Goal: Task Accomplishment & Management: Complete application form

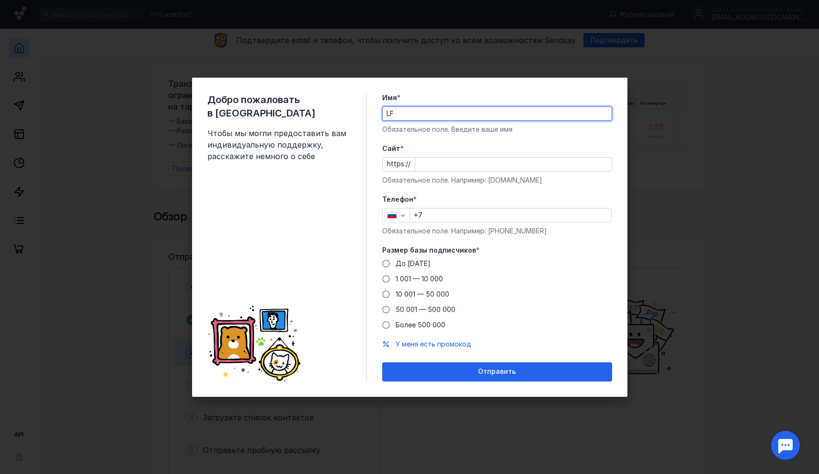
type input "L"
type input "[PERSON_NAME]"
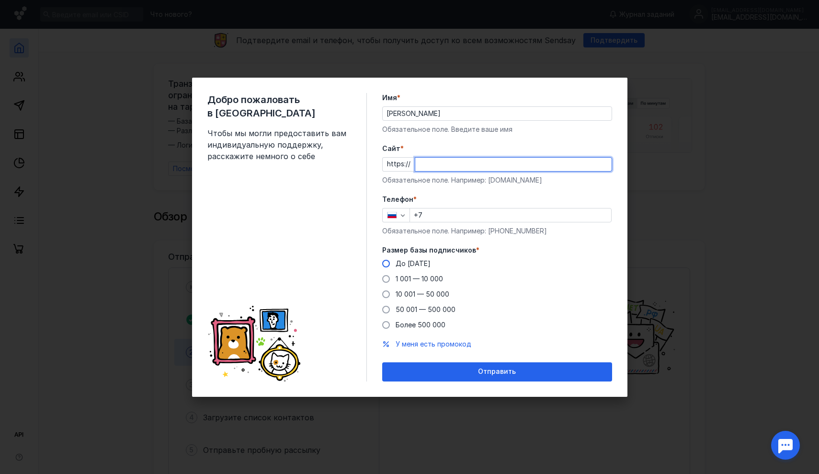
click at [388, 264] on div "Размер базы подписчиков * До [DATE] 1 001 — 10 000 10 001 — 50 000 50 001 — 500…" at bounding box center [497, 287] width 230 height 84
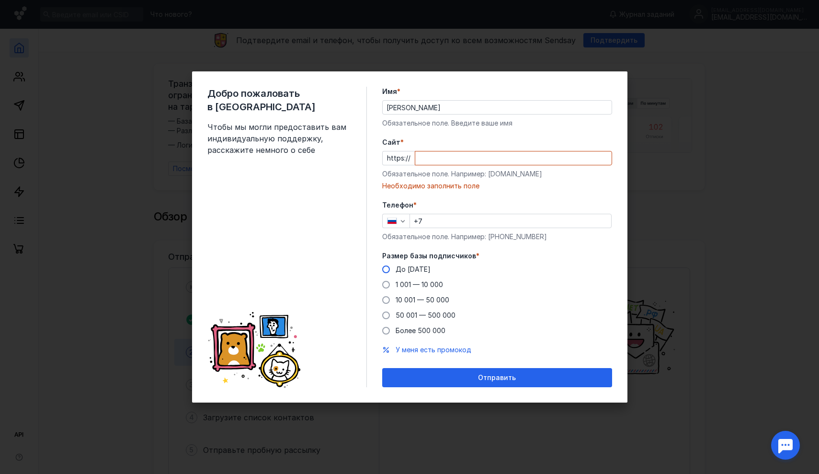
click at [389, 269] on span at bounding box center [386, 269] width 8 height 8
click at [0, 0] on input "До [DATE]" at bounding box center [0, 0] width 0 height 0
click at [433, 160] on input "Cайт *" at bounding box center [513, 157] width 196 height 13
paste input "[DOMAIN_NAME]"
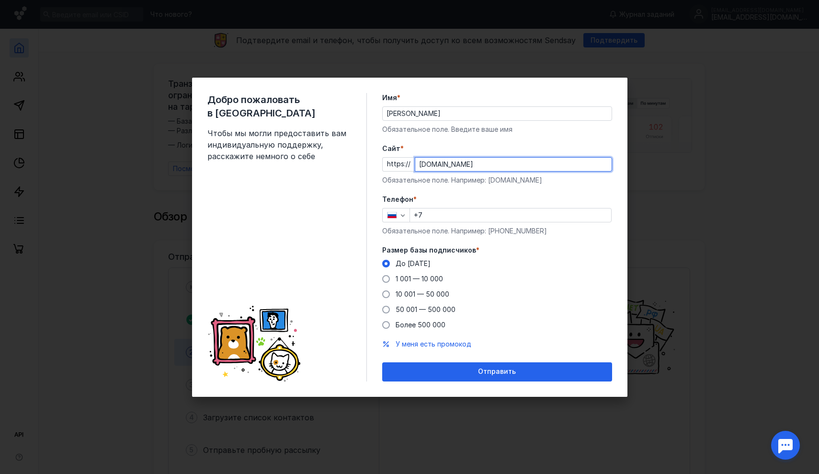
type input "[DOMAIN_NAME]"
click at [447, 216] on input "+7" at bounding box center [510, 214] width 201 height 13
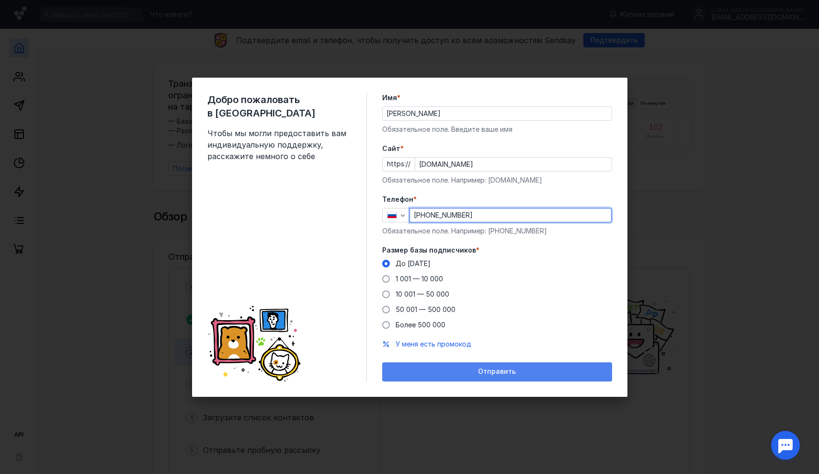
type input "[PHONE_NUMBER]"
click at [487, 374] on span "Отправить" at bounding box center [497, 372] width 38 height 8
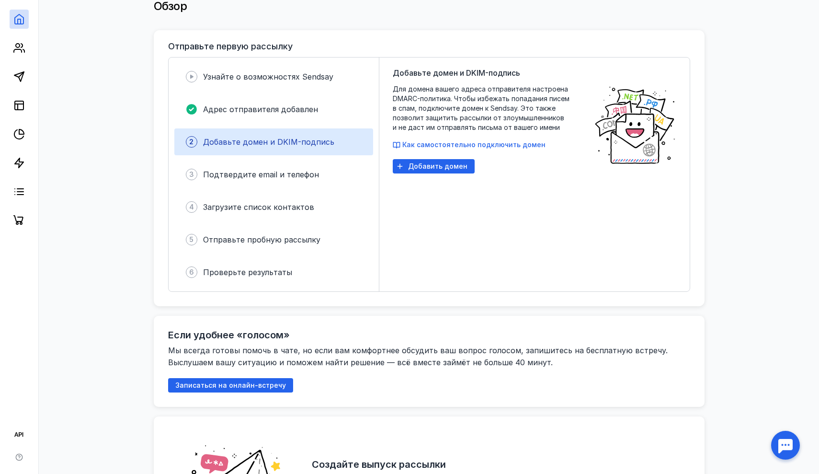
scroll to position [209, 0]
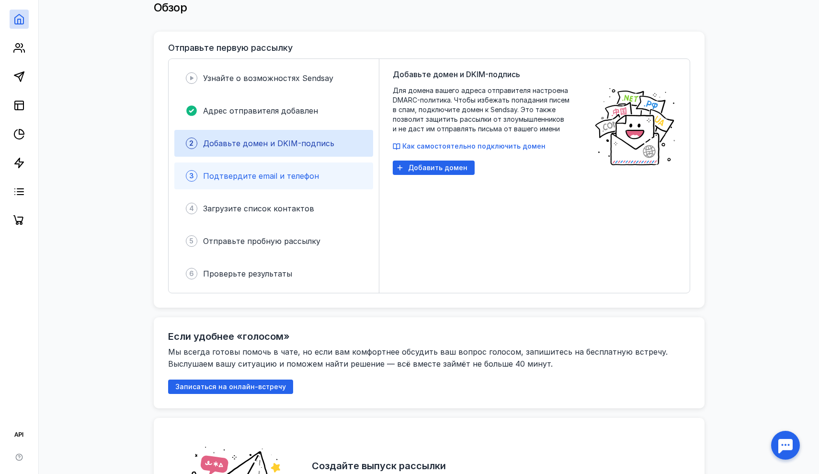
click at [303, 172] on span "Подтвердите email и телефон" at bounding box center [261, 176] width 116 height 10
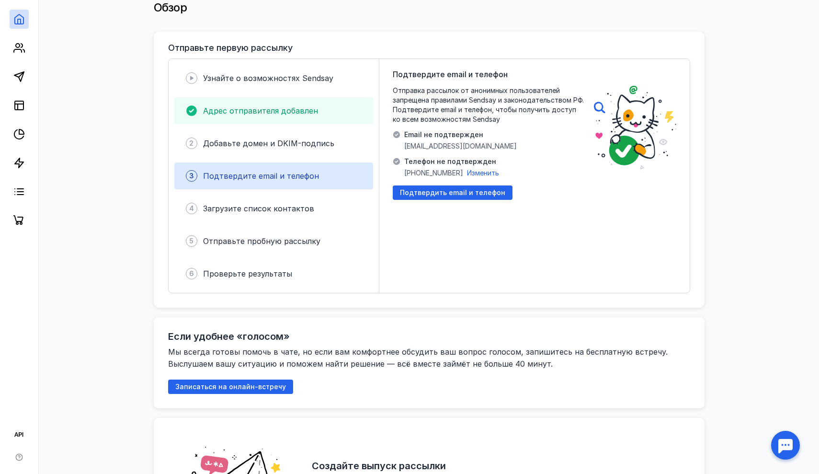
click at [293, 109] on span "Адрес отправителя добавлен" at bounding box center [260, 111] width 115 height 10
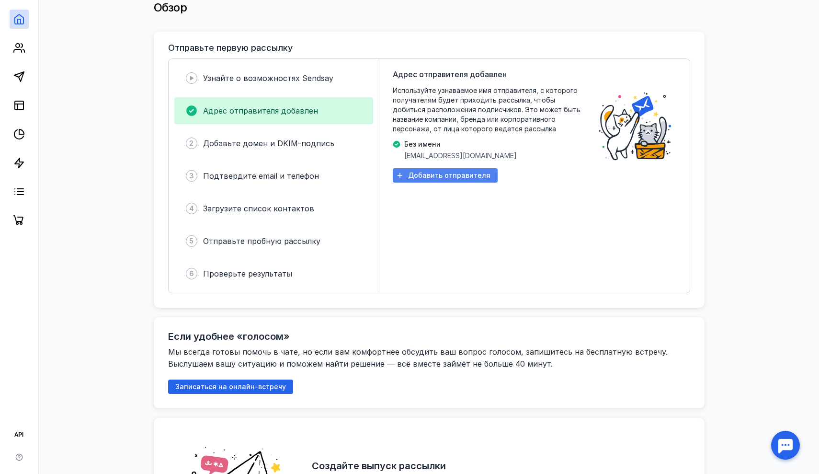
click at [441, 172] on span "Добавить отправителя" at bounding box center [449, 176] width 82 height 8
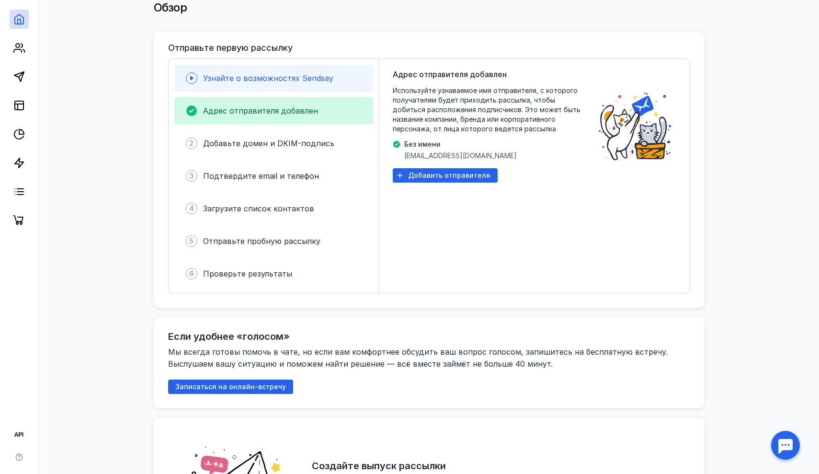
click at [267, 74] on span "Узнайте о возможностях Sendsay" at bounding box center [268, 78] width 130 height 10
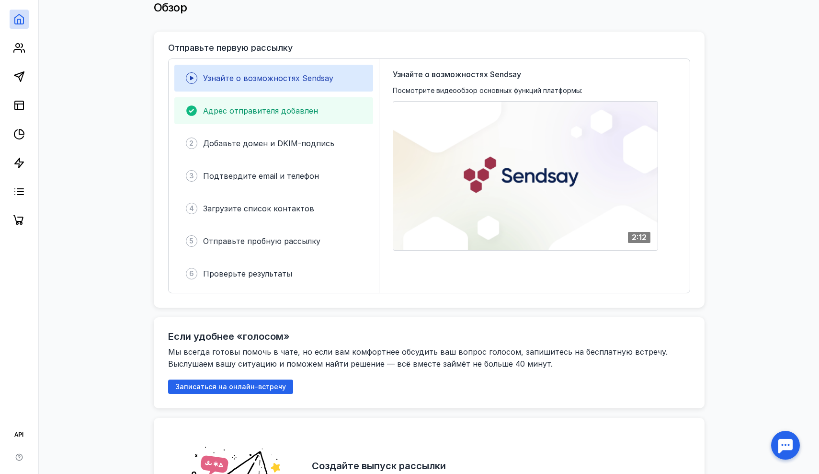
click at [273, 98] on div "Адрес отправителя добавлен" at bounding box center [273, 110] width 199 height 27
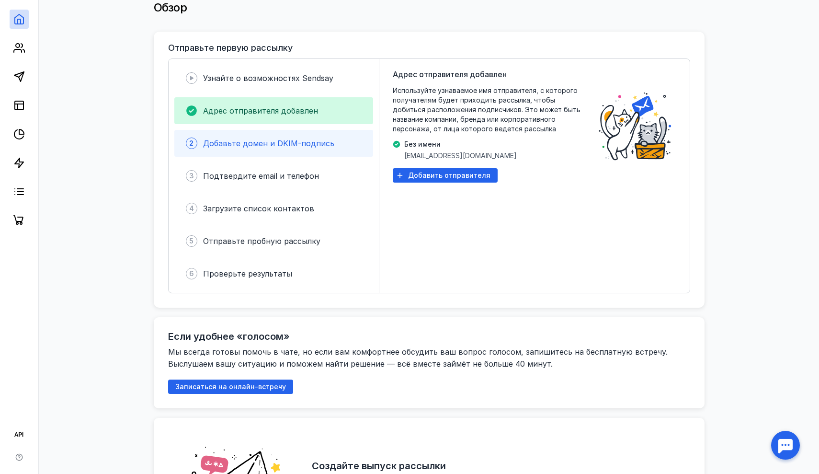
click at [284, 130] on div "2 Добавьте домен и DKIM-подпись" at bounding box center [273, 143] width 199 height 27
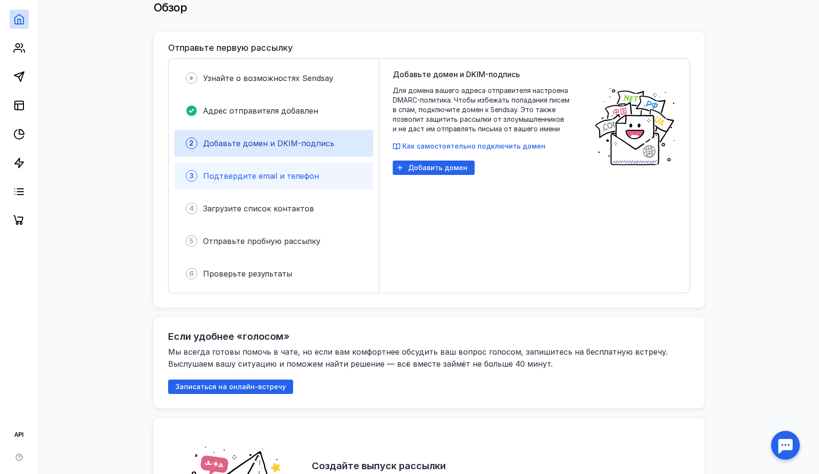
click at [293, 173] on span "Подтвердите email и телефон" at bounding box center [261, 176] width 116 height 10
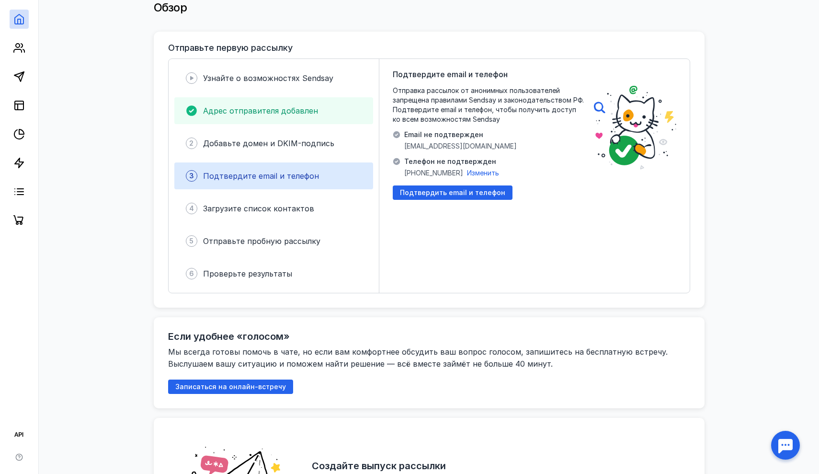
click at [288, 113] on div "Адрес отправителя добавлен" at bounding box center [273, 110] width 199 height 27
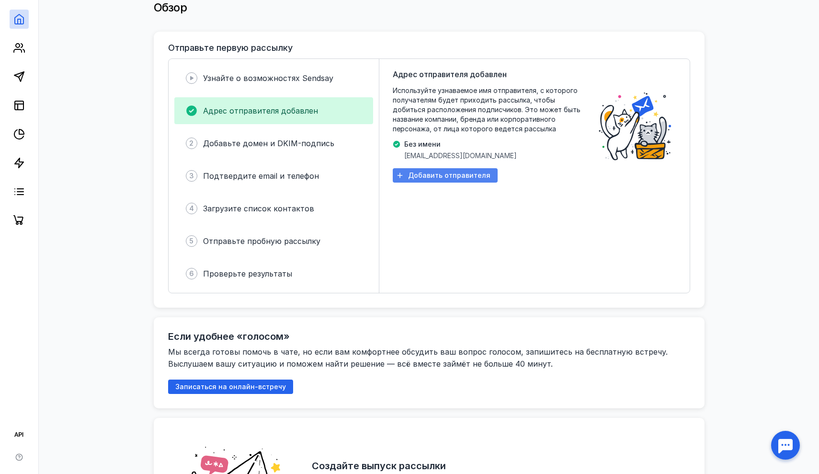
click at [430, 173] on span "Добавить отправителя" at bounding box center [449, 176] width 82 height 8
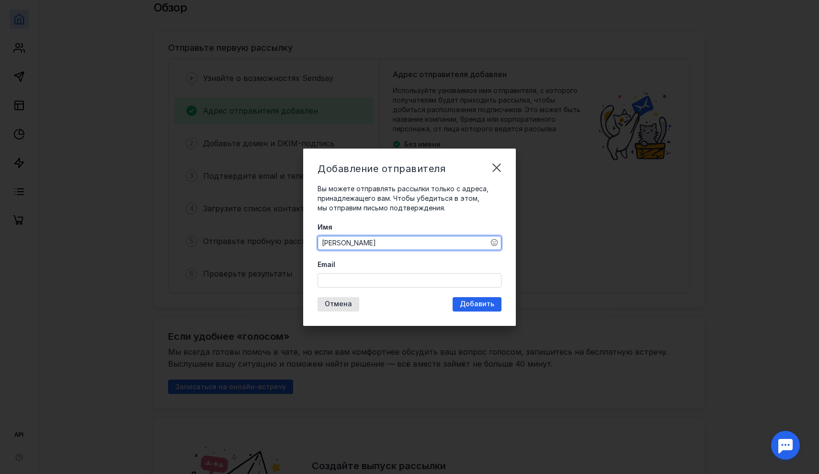
type textarea "[PERSON_NAME]"
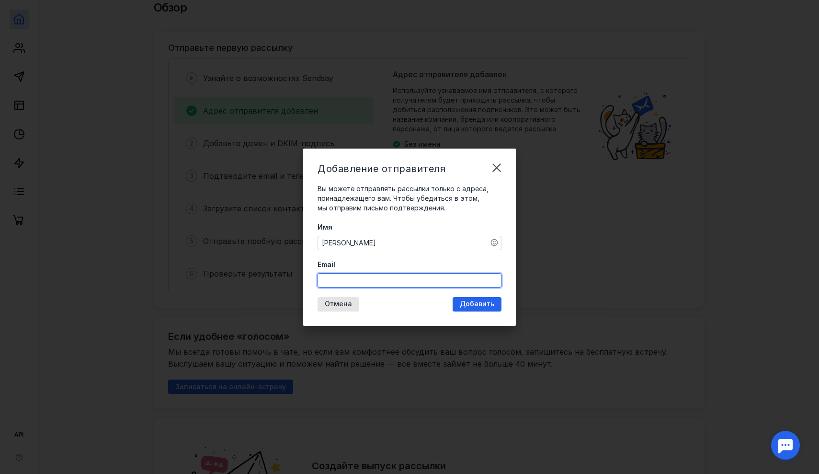
click at [471, 213] on form "Вы можете отправлять рассылки только с адреса, принадлежащего вам. Чтобы убедит…" at bounding box center [410, 235] width 184 height 103
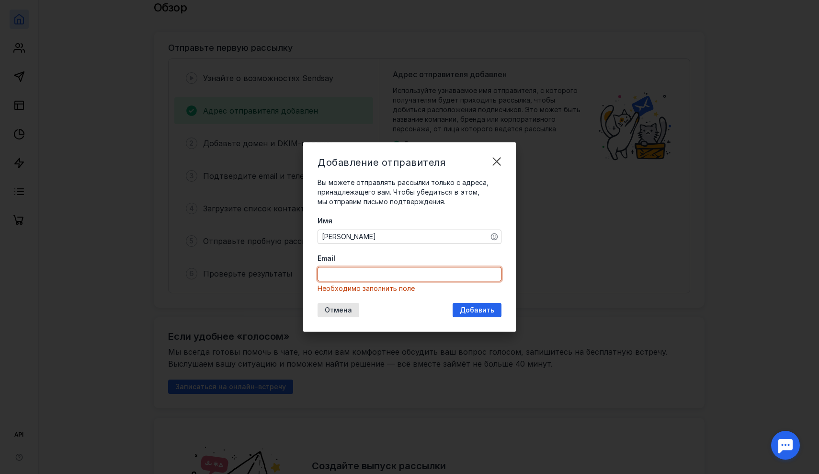
click at [404, 272] on input "Email" at bounding box center [409, 273] width 183 height 13
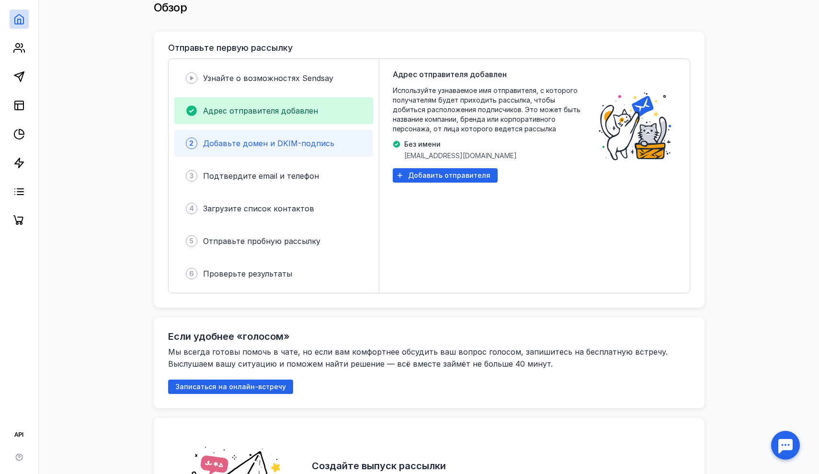
click at [297, 138] on span "Добавьте домен и DKIM-подпись" at bounding box center [268, 143] width 131 height 10
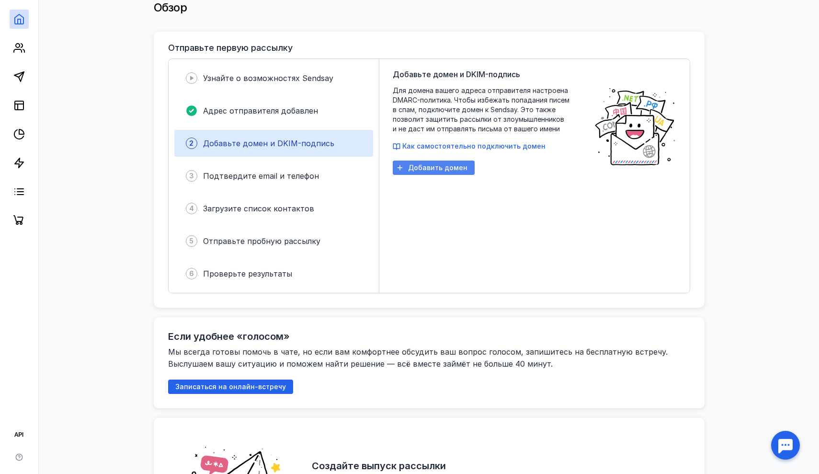
click at [448, 161] on div "Добавить домен" at bounding box center [434, 168] width 82 height 14
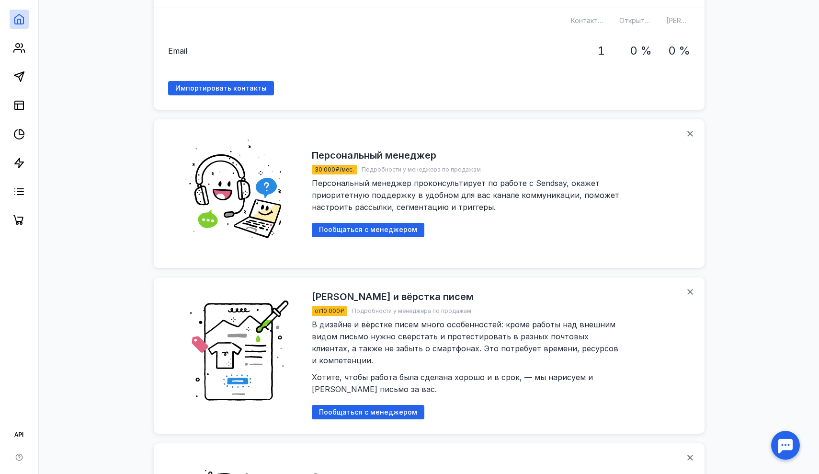
scroll to position [655, 0]
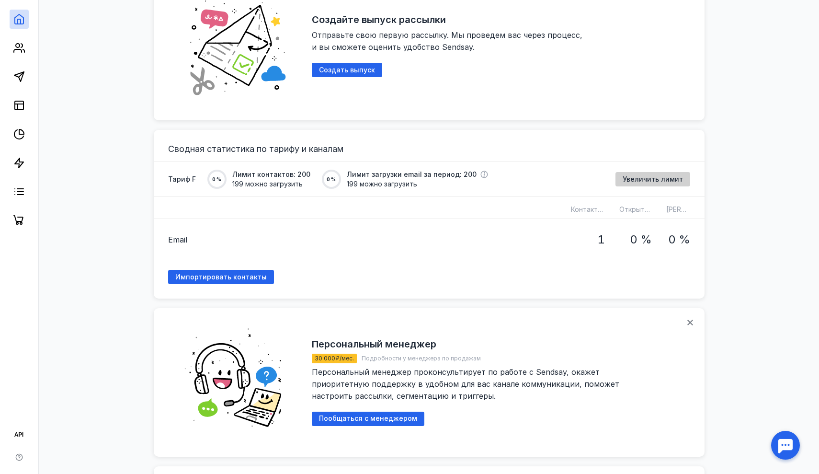
click at [631, 180] on div "Увеличить лимит" at bounding box center [653, 179] width 75 height 14
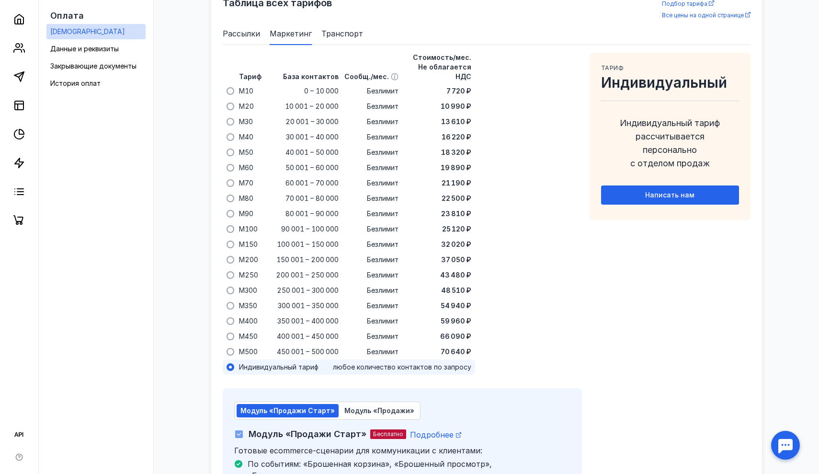
scroll to position [547, 0]
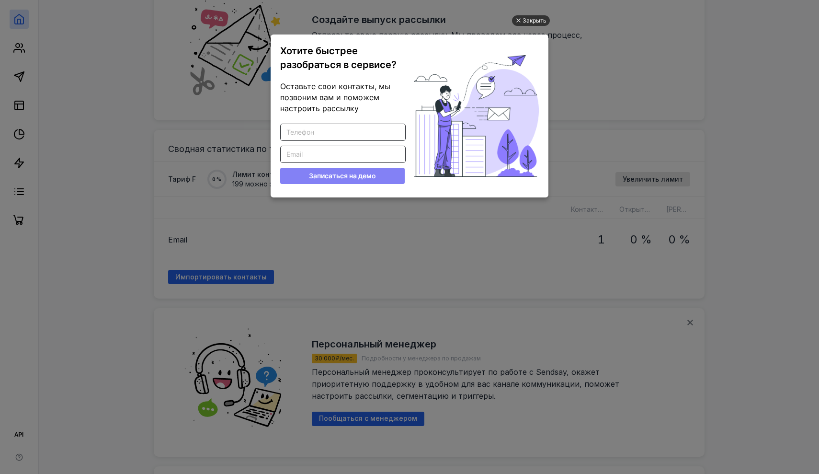
click at [530, 20] on div "Закрыть" at bounding box center [535, 20] width 24 height 11
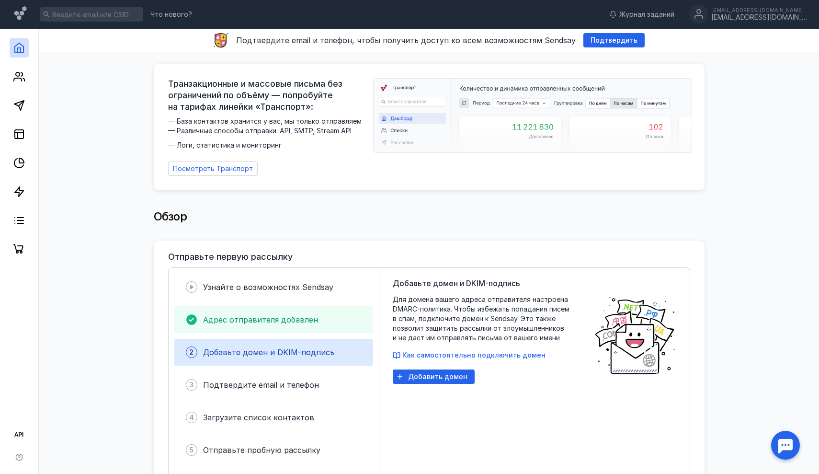
click at [276, 320] on div "Адрес отправителя добавлен" at bounding box center [260, 319] width 115 height 11
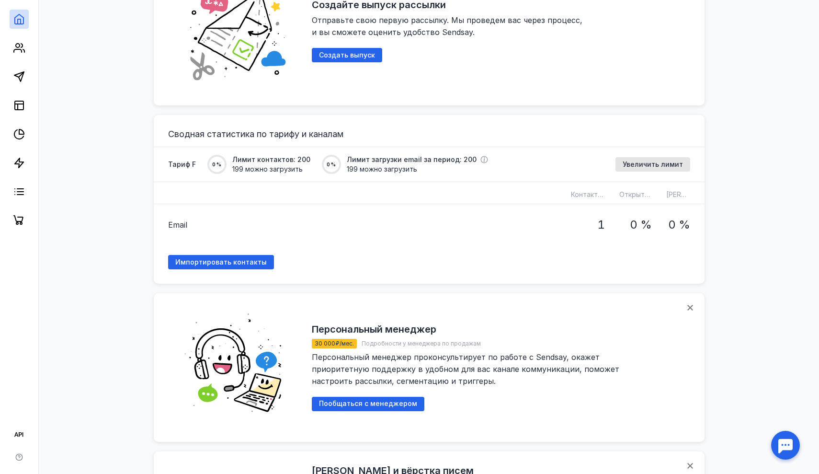
scroll to position [674, 0]
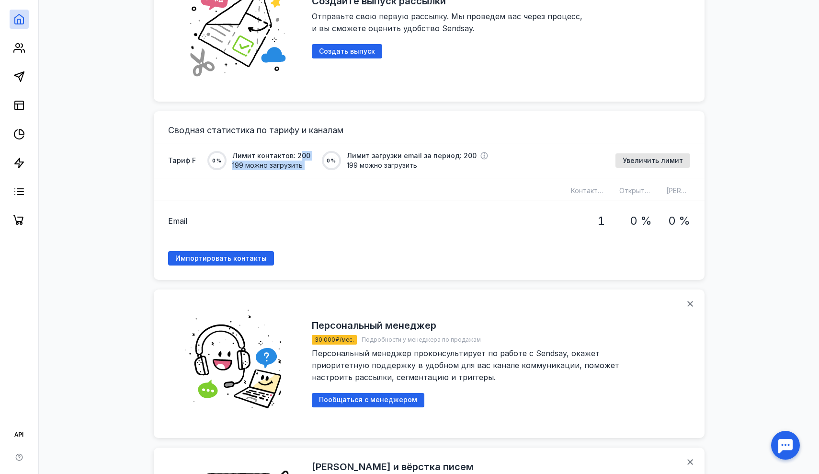
drag, startPoint x: 295, startPoint y: 152, endPoint x: 317, endPoint y: 154, distance: 22.6
click at [317, 154] on div "Тариф F 0 % Лимит контактов: 200 199 можно загрузить 0 % Лимит загрузки email з…" at bounding box center [328, 160] width 320 height 19
click at [287, 173] on div "Сводная статистика по тарифу и каналам Тариф F 0 % Лимит контактов: 200 199 мож…" at bounding box center [429, 196] width 522 height 140
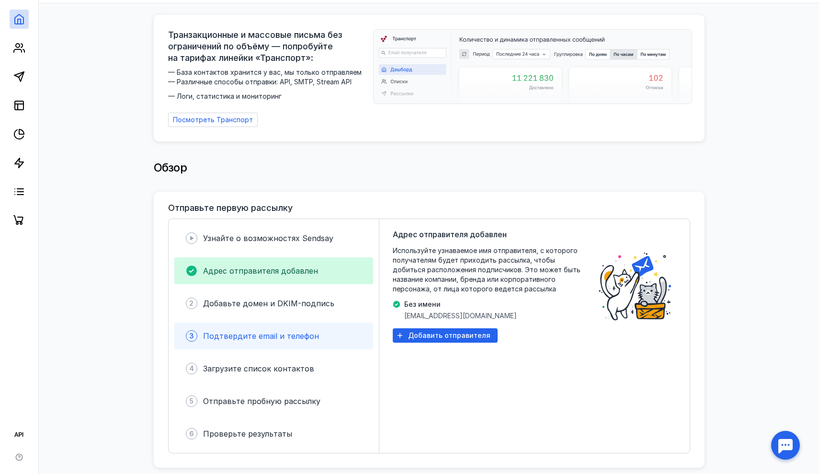
scroll to position [67, 0]
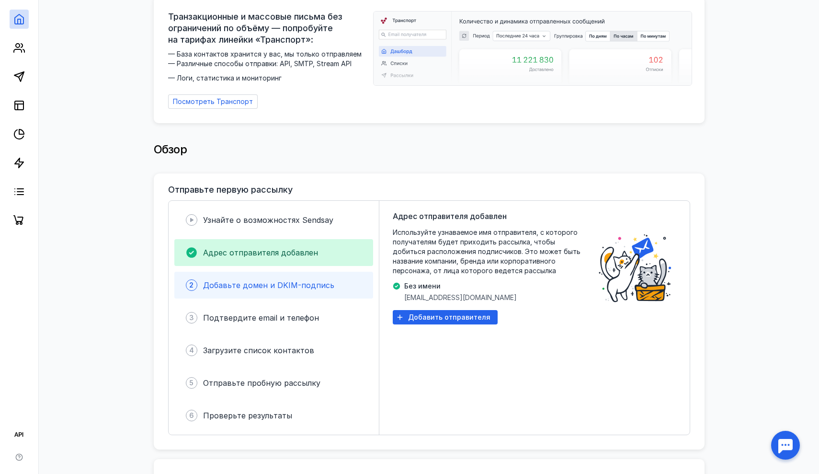
click at [259, 285] on div "Добавьте домен и DKIM-подпись" at bounding box center [268, 284] width 131 height 11
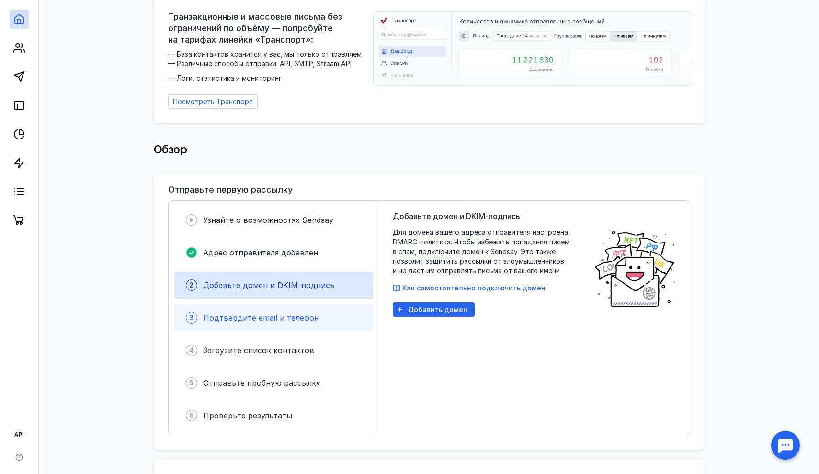
click at [259, 315] on span "Подтвердите email и телефон" at bounding box center [261, 318] width 116 height 10
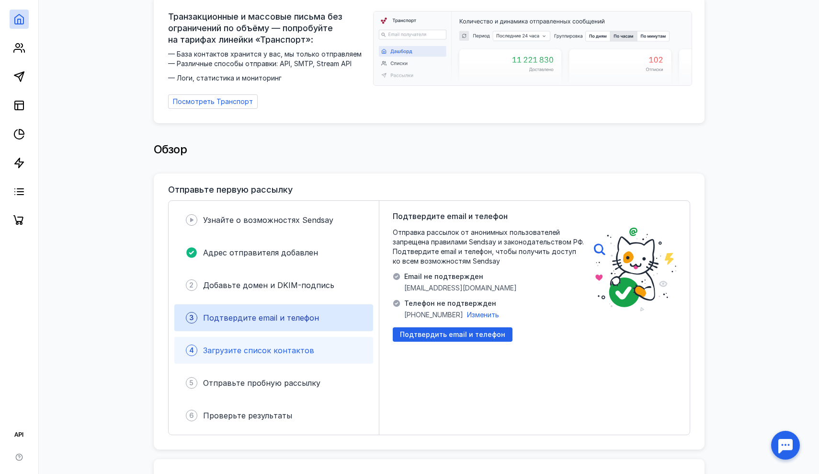
click at [266, 345] on span "Загрузите список контактов" at bounding box center [258, 350] width 111 height 10
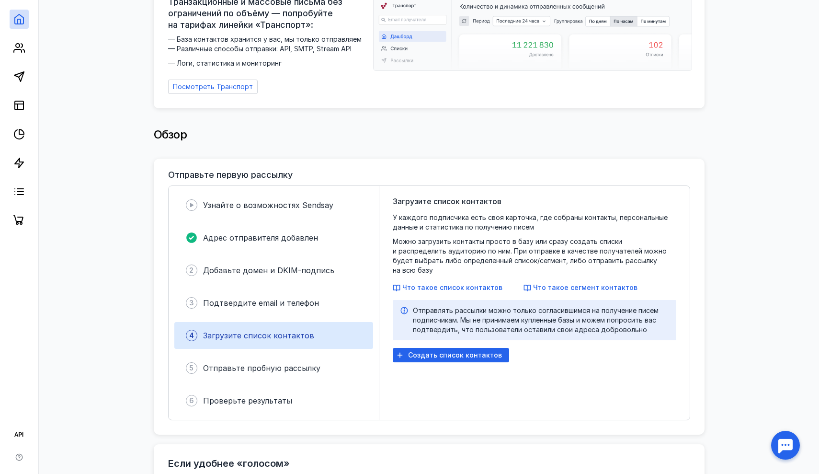
scroll to position [96, 0]
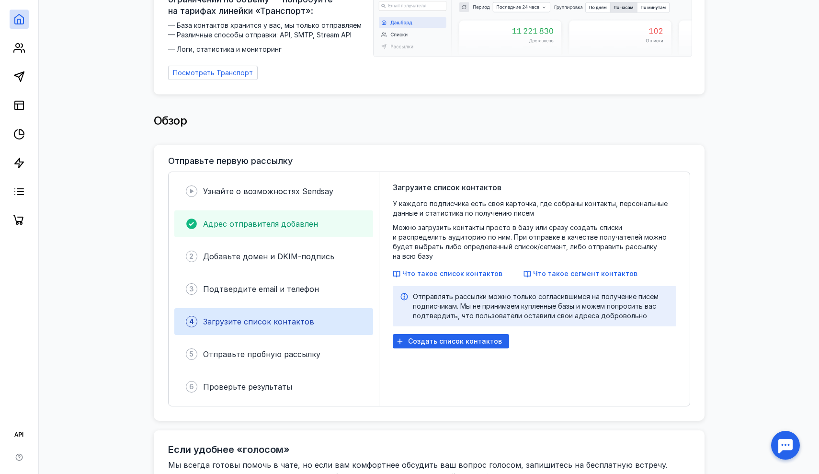
click at [224, 225] on div "Адрес отправителя добавлен" at bounding box center [273, 223] width 199 height 27
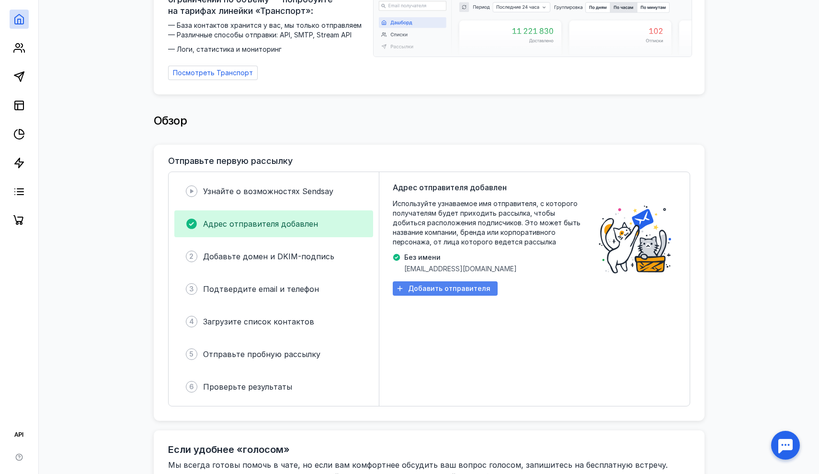
click at [432, 288] on div "Добавить отправителя" at bounding box center [445, 288] width 105 height 14
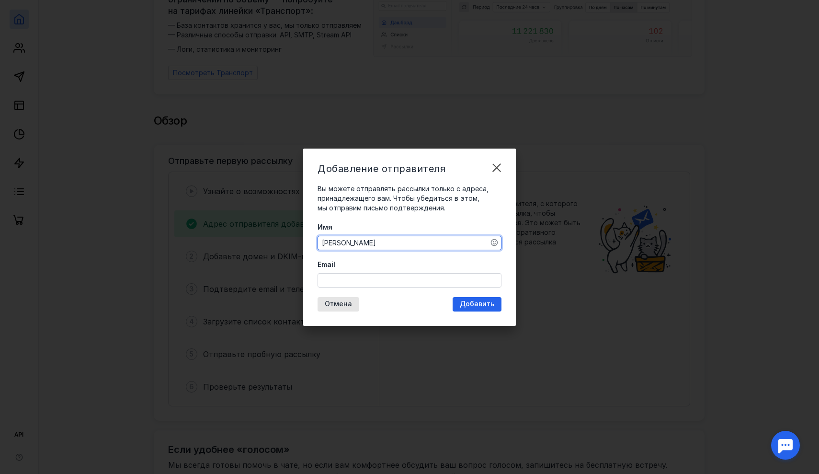
type textarea "[PERSON_NAME]"
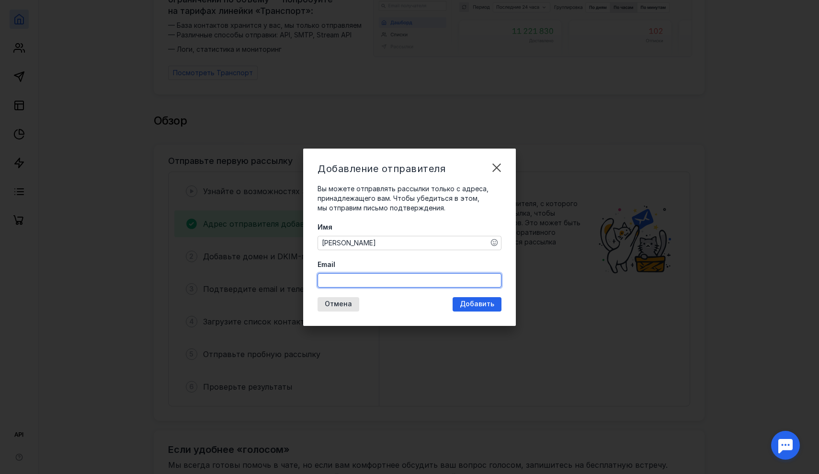
paste input "[PERSON_NAME][EMAIL_ADDRESS][DOMAIN_NAME]"
type input "[PERSON_NAME][EMAIL_ADDRESS][DOMAIN_NAME]"
click at [469, 302] on span "Добавить" at bounding box center [477, 304] width 34 height 8
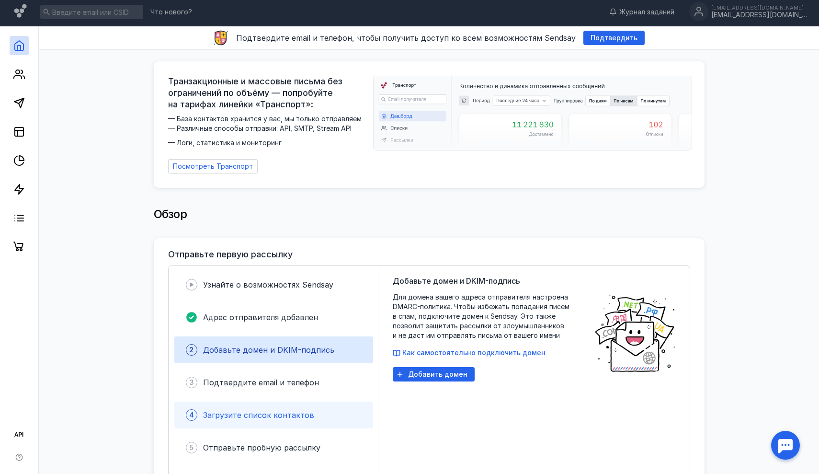
scroll to position [67, 0]
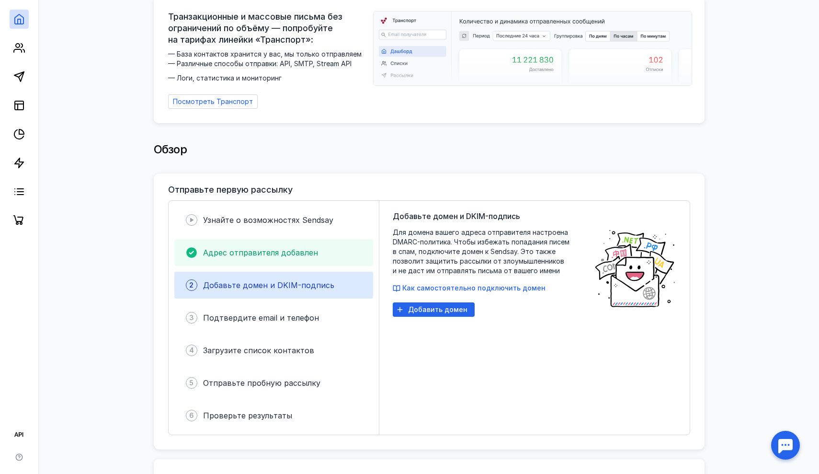
click at [291, 239] on div "Адрес отправителя добавлен" at bounding box center [273, 252] width 199 height 27
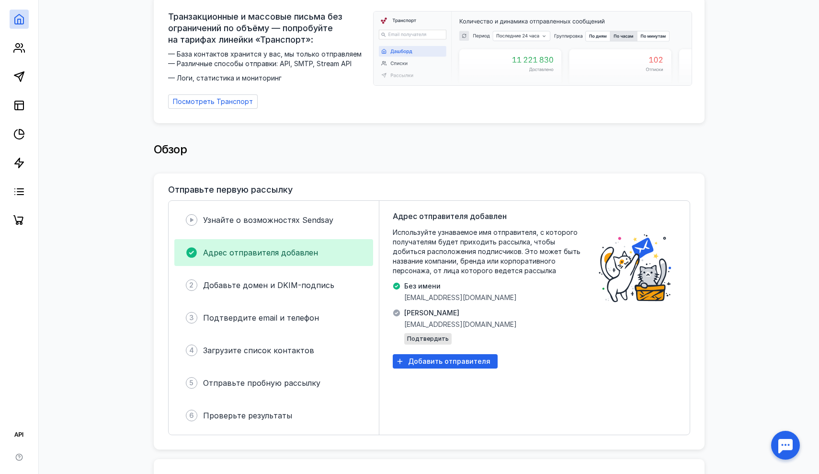
click at [398, 310] on icon at bounding box center [396, 313] width 7 height 7
click at [397, 310] on icon at bounding box center [396, 313] width 7 height 7
click at [410, 312] on span "[PERSON_NAME]" at bounding box center [460, 313] width 113 height 10
click at [397, 310] on icon at bounding box center [396, 313] width 7 height 7
click at [318, 285] on div "Добавьте домен и DKIM-подпись" at bounding box center [268, 284] width 131 height 11
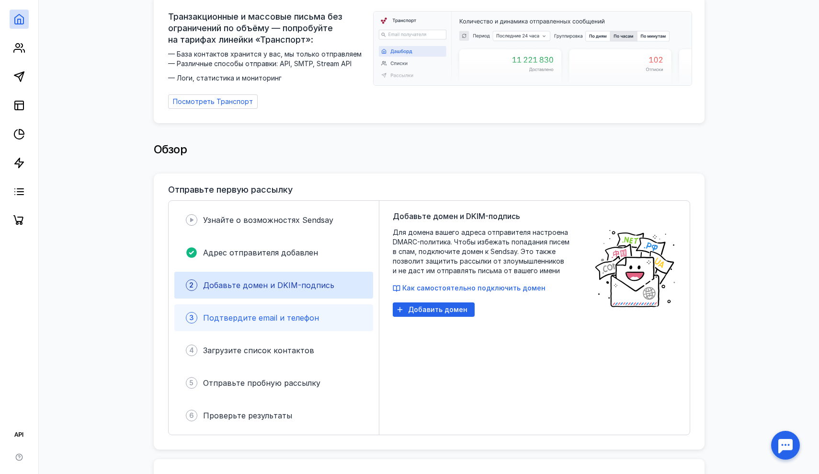
click at [310, 319] on div "3 Подтвердите email и телефон" at bounding box center [273, 317] width 199 height 27
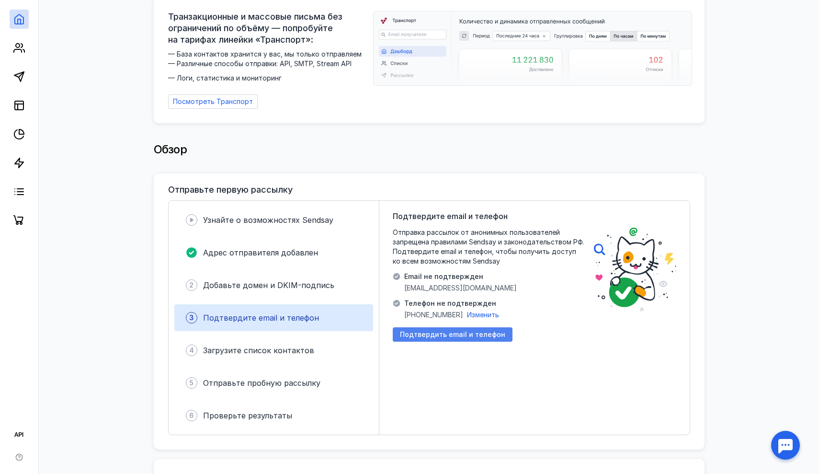
click at [468, 331] on span "Подтвердить email и телефон" at bounding box center [452, 335] width 105 height 8
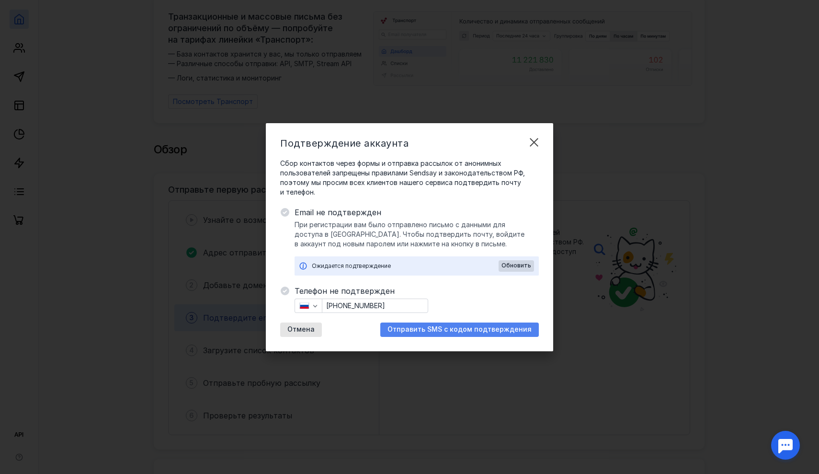
click at [469, 332] on span "Отправить SMS с кодом подтверждения" at bounding box center [460, 329] width 144 height 8
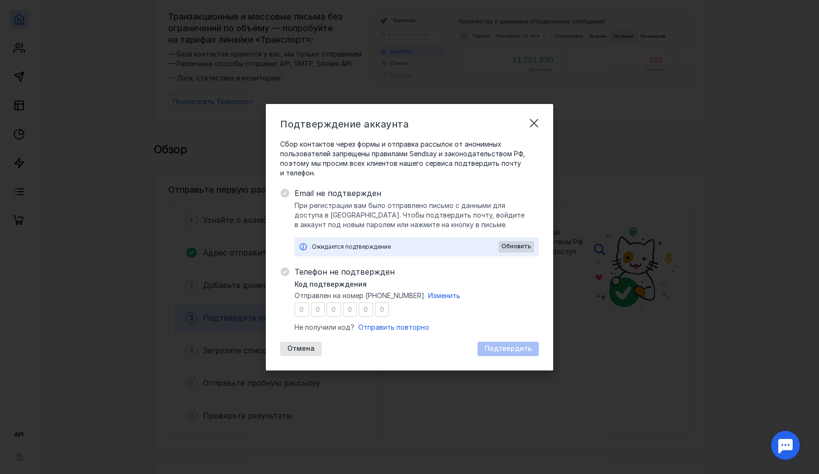
type input "0"
type input "3"
type input "0"
type input "2"
type input "8"
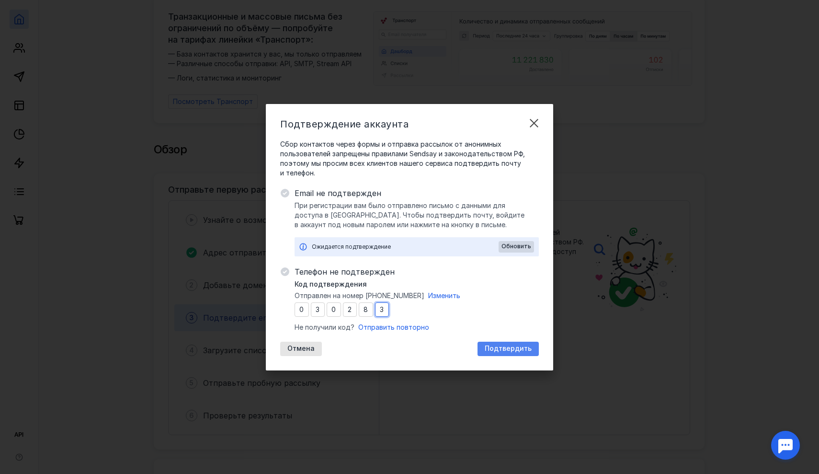
type input "3"
click at [534, 346] on div "Подтвердить" at bounding box center [508, 349] width 57 height 8
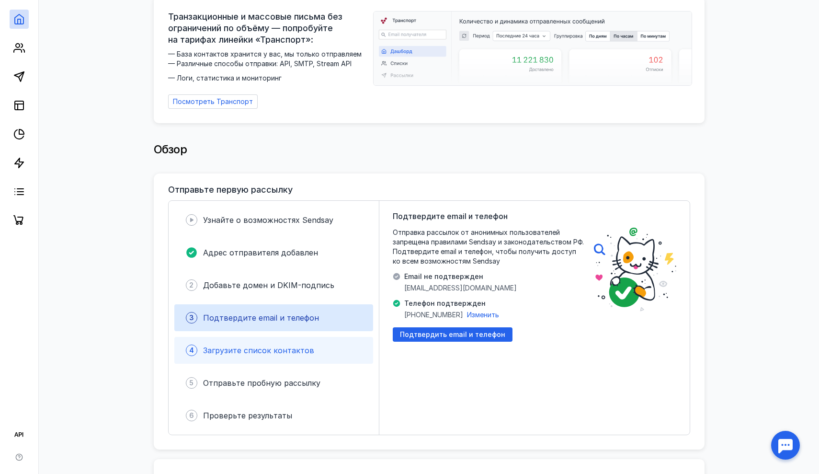
click at [282, 345] on span "Загрузите список контактов" at bounding box center [258, 350] width 111 height 10
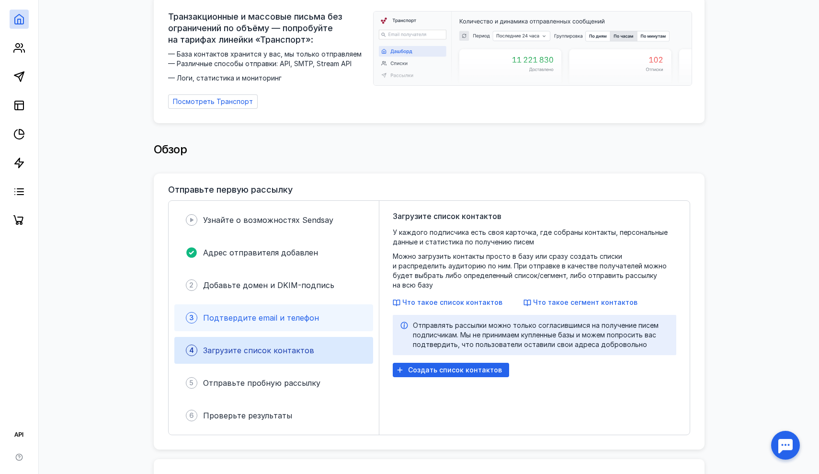
click at [287, 313] on span "Подтвердите email и телефон" at bounding box center [261, 318] width 116 height 10
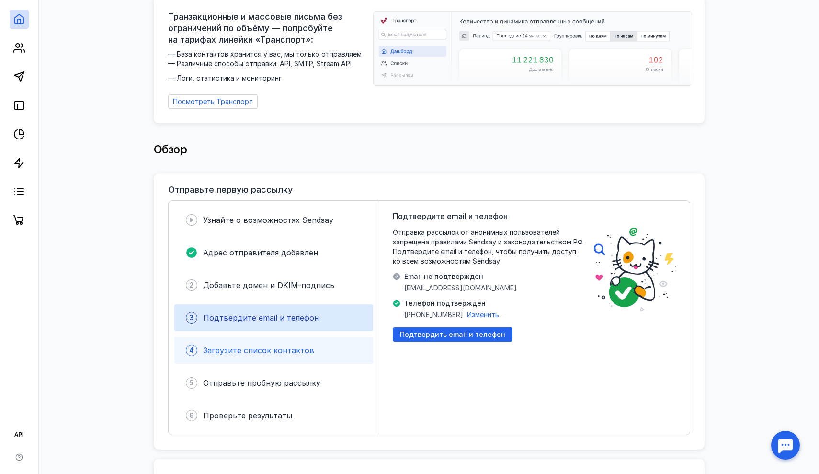
click at [282, 356] on div "4 Загрузите список контактов" at bounding box center [273, 350] width 199 height 27
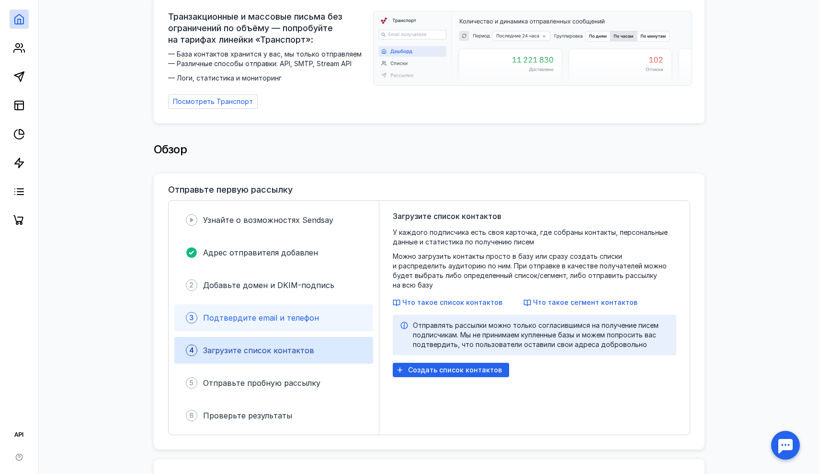
click at [283, 317] on span "Подтвердите email и телефон" at bounding box center [261, 318] width 116 height 10
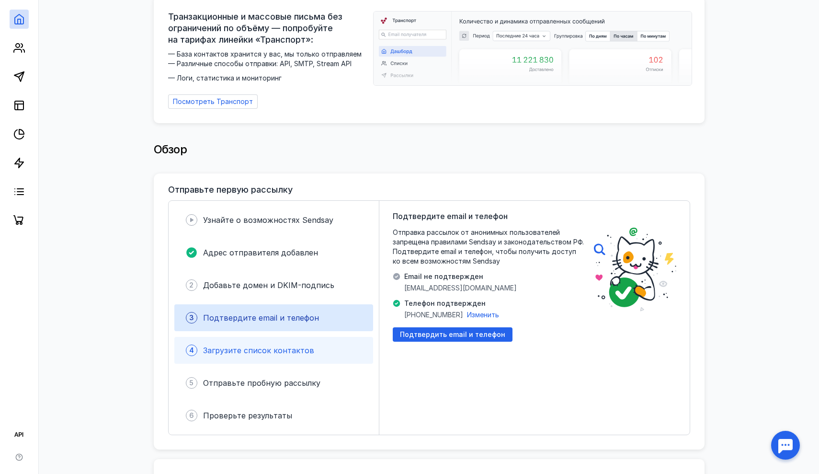
click at [286, 339] on div "4 Загрузите список контактов" at bounding box center [273, 350] width 199 height 27
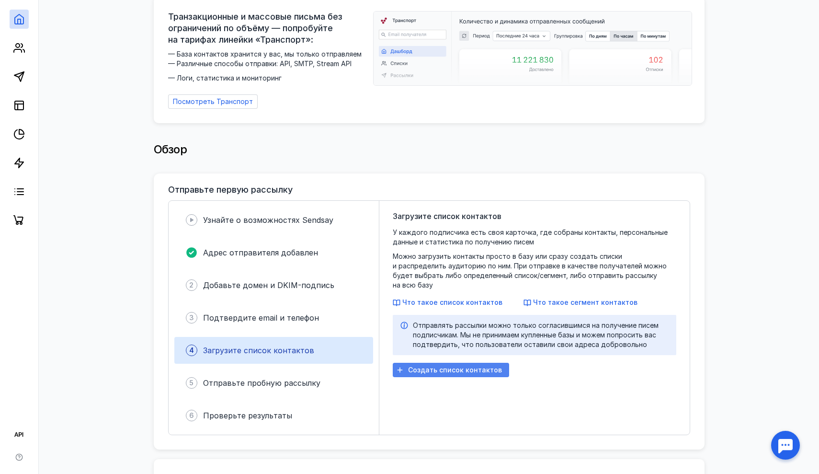
click at [473, 364] on div "Создать список контактов" at bounding box center [451, 370] width 116 height 14
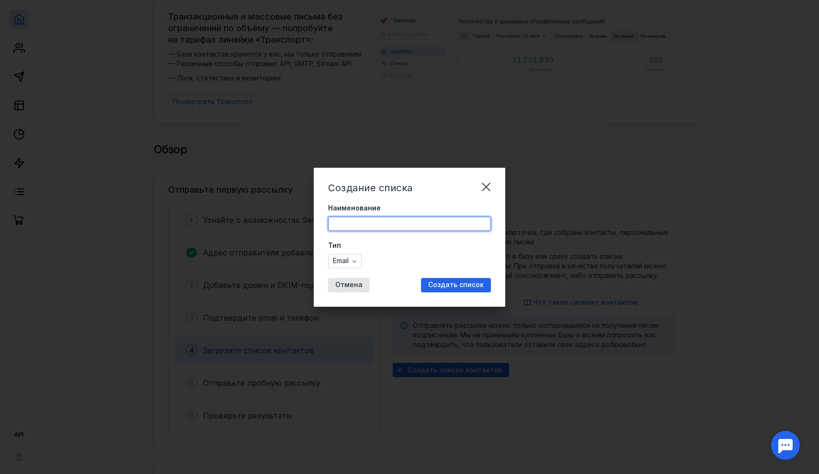
click at [356, 218] on input "Наименование" at bounding box center [410, 223] width 162 height 13
type input "П"
type input "Медиа"
click at [445, 288] on span "Создать список" at bounding box center [456, 285] width 56 height 8
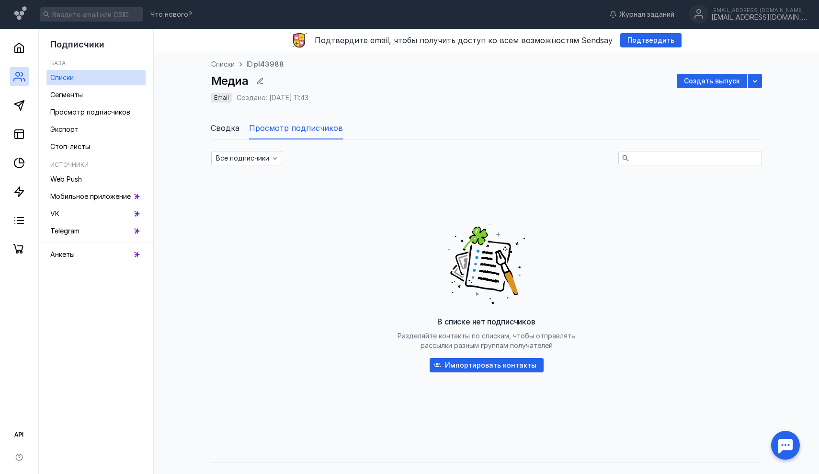
click at [229, 130] on span "Сводка" at bounding box center [225, 127] width 29 height 11
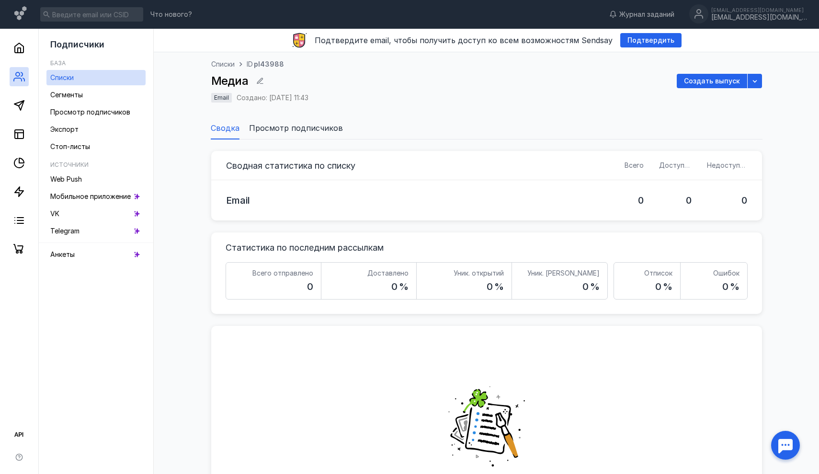
click at [300, 134] on li "Просмотр подписчиков" at bounding box center [296, 127] width 94 height 23
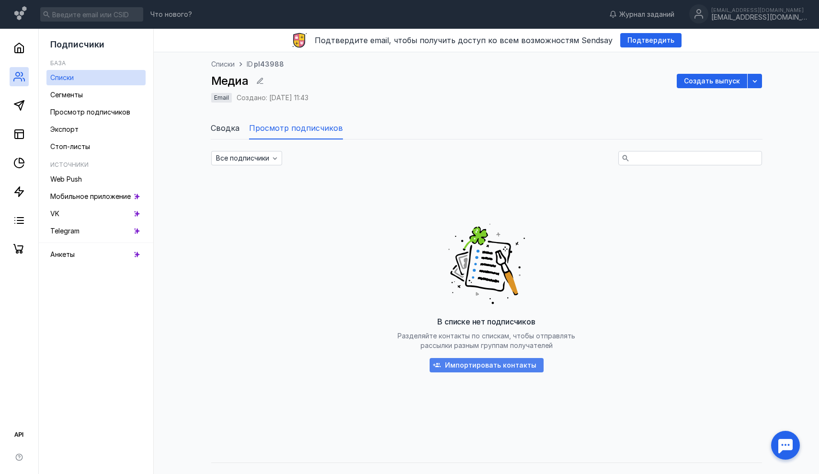
click at [526, 367] on span "Импортировать контакты" at bounding box center [491, 365] width 92 height 8
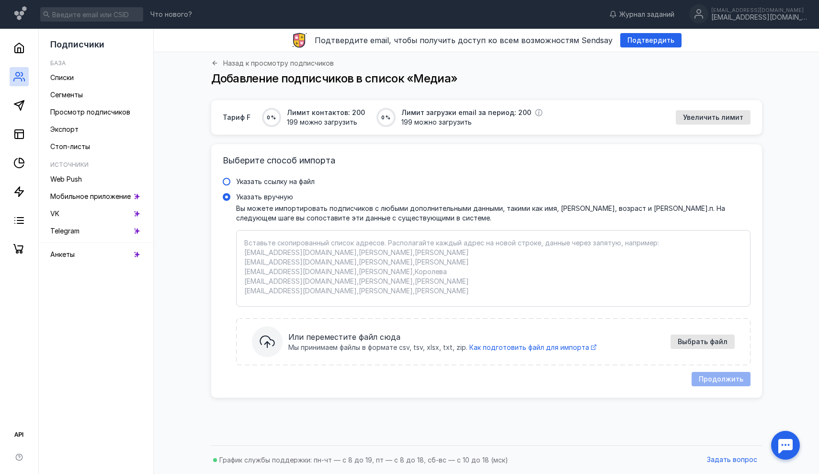
click at [230, 185] on label "Указать ссылку на файл" at bounding box center [487, 182] width 528 height 10
click at [0, 0] on input "Указать ссылку на файл" at bounding box center [0, 0] width 0 height 0
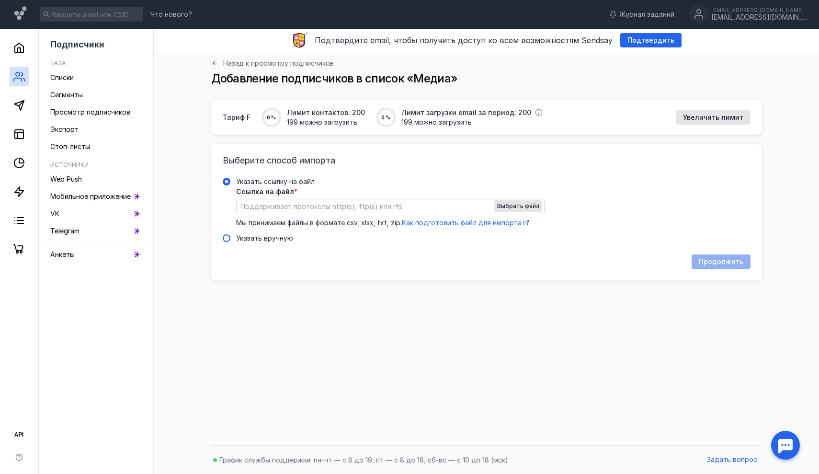
click at [233, 236] on label "Указать вручную" at bounding box center [487, 238] width 528 height 10
click at [0, 0] on input "Указать вручную" at bounding box center [0, 0] width 0 height 0
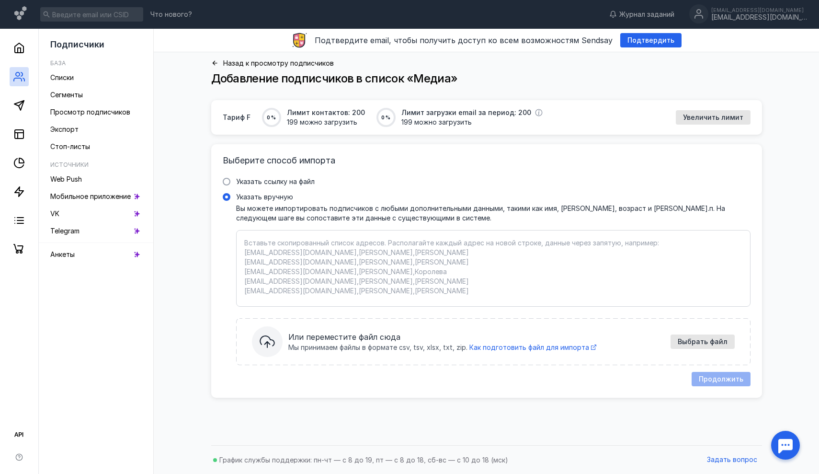
click at [221, 60] on link "Назад к просмотру подписчиков" at bounding box center [272, 62] width 123 height 7
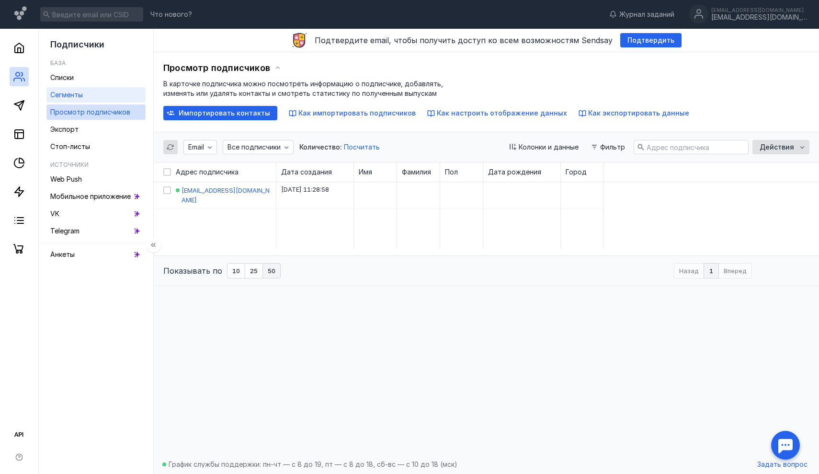
click at [107, 92] on link "Сегменты" at bounding box center [95, 94] width 99 height 15
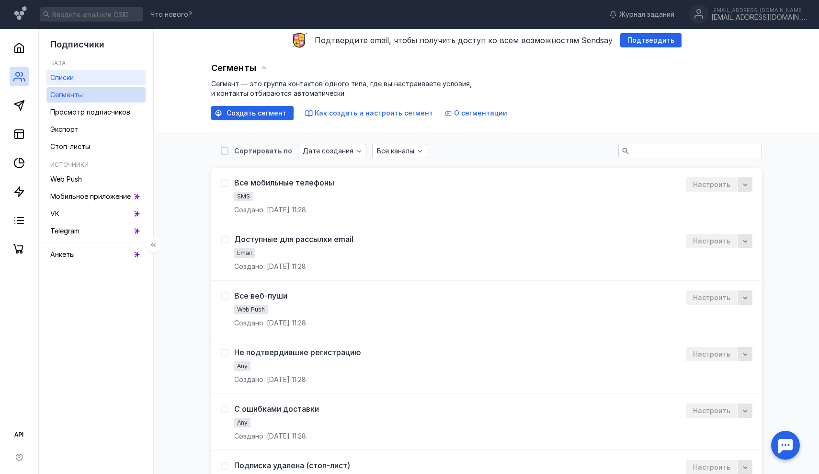
click at [92, 79] on link "Списки" at bounding box center [95, 77] width 99 height 15
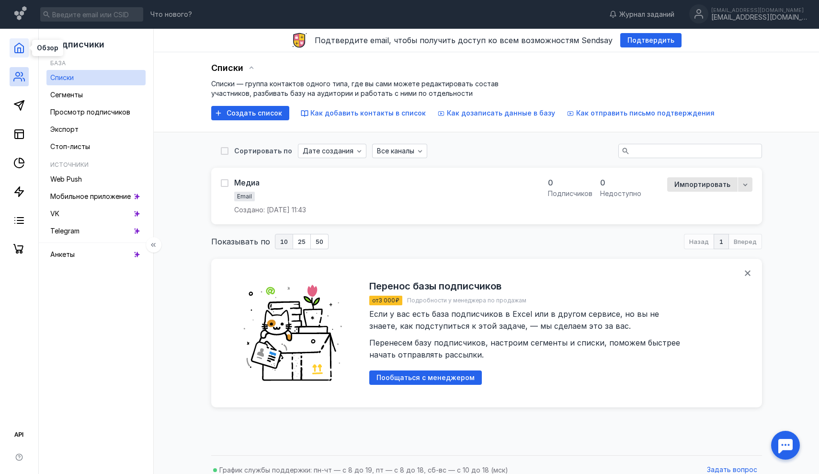
click at [19, 51] on icon at bounding box center [18, 47] width 11 height 11
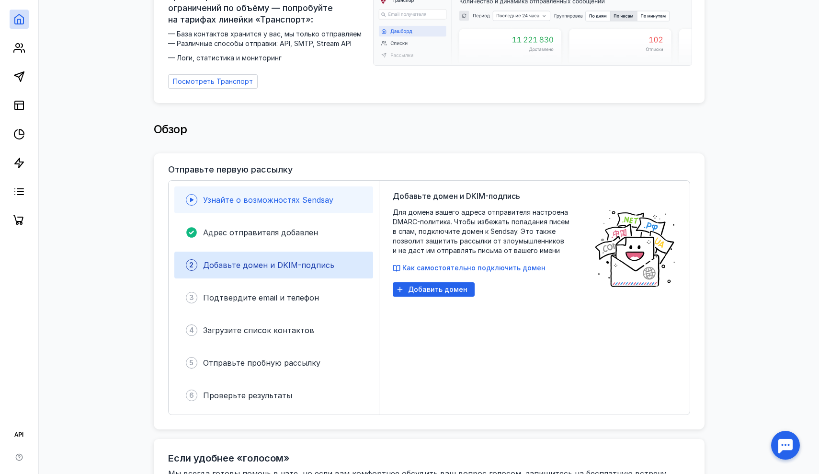
scroll to position [90, 0]
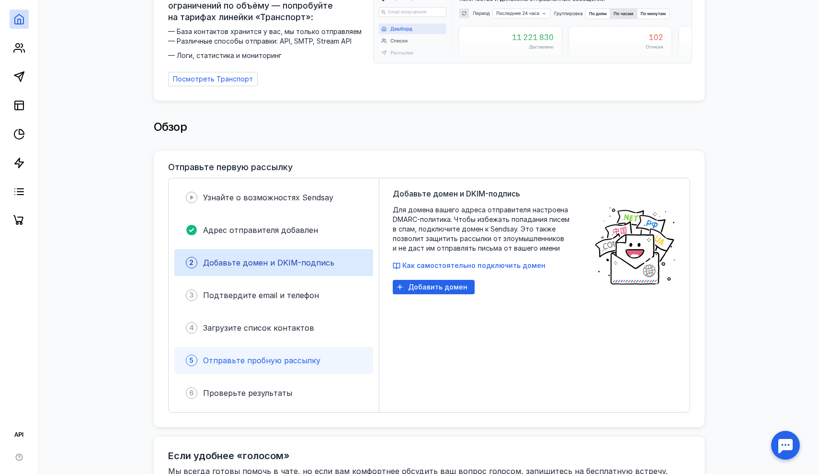
click at [340, 356] on div "5 Отправьте пробную рассылку" at bounding box center [273, 360] width 199 height 27
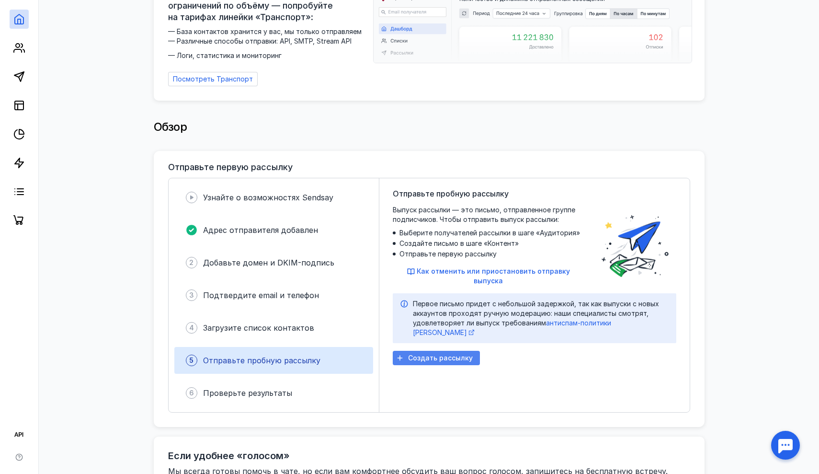
click at [444, 354] on span "Создать рассылку" at bounding box center [440, 358] width 65 height 8
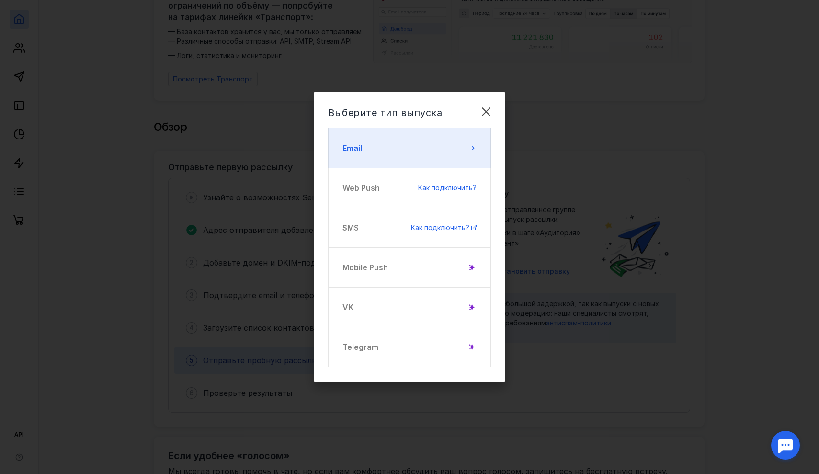
click at [434, 142] on button "Email" at bounding box center [409, 148] width 163 height 40
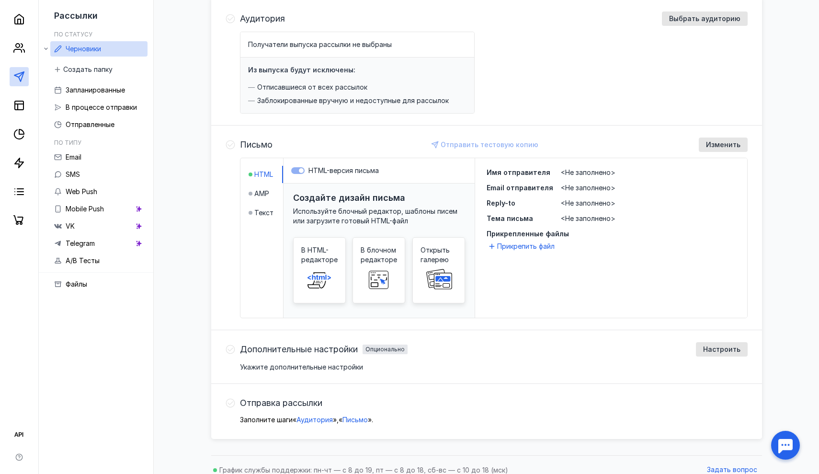
scroll to position [115, 0]
click at [385, 269] on span at bounding box center [379, 279] width 31 height 31
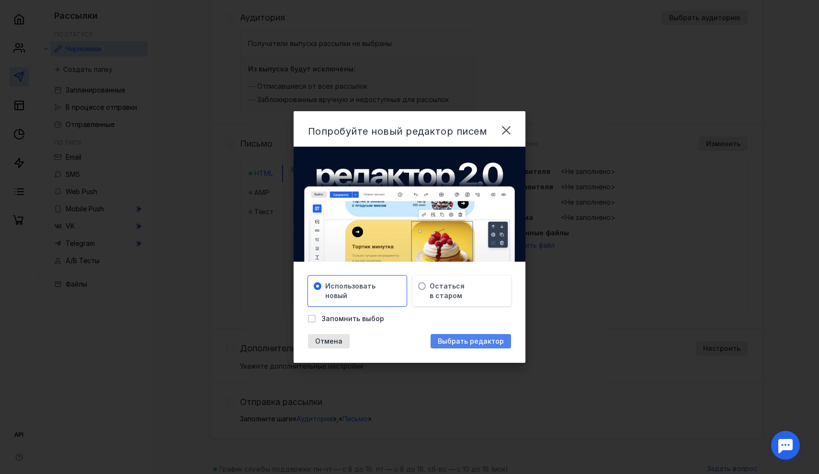
click at [463, 338] on span "Выбрать редактор" at bounding box center [471, 341] width 66 height 8
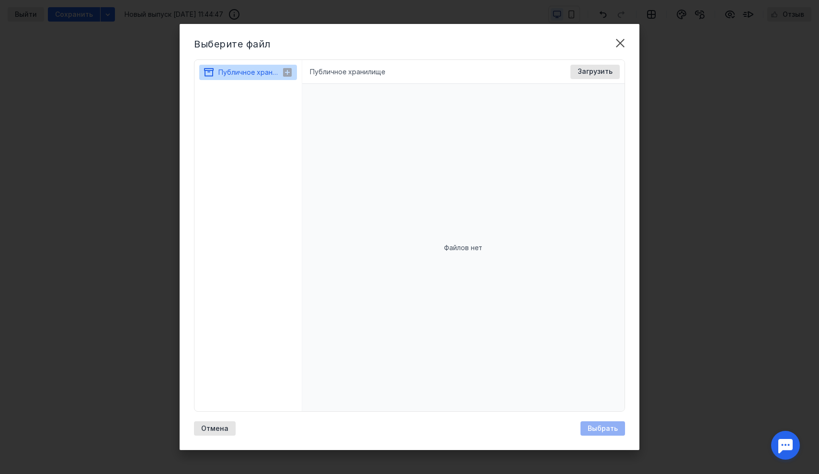
click at [258, 74] on span "Публичное хранилище" at bounding box center [255, 72] width 75 height 8
click at [289, 70] on icon at bounding box center [287, 72] width 9 height 9
click at [378, 77] on div "Публичное хранилище Доступные форматы: Размер файла не более 400 МБ. Выбрать Фа…" at bounding box center [463, 72] width 323 height 24
click at [585, 73] on span "Загрузить" at bounding box center [595, 72] width 35 height 8
click at [594, 77] on div "Загрузить" at bounding box center [595, 72] width 49 height 14
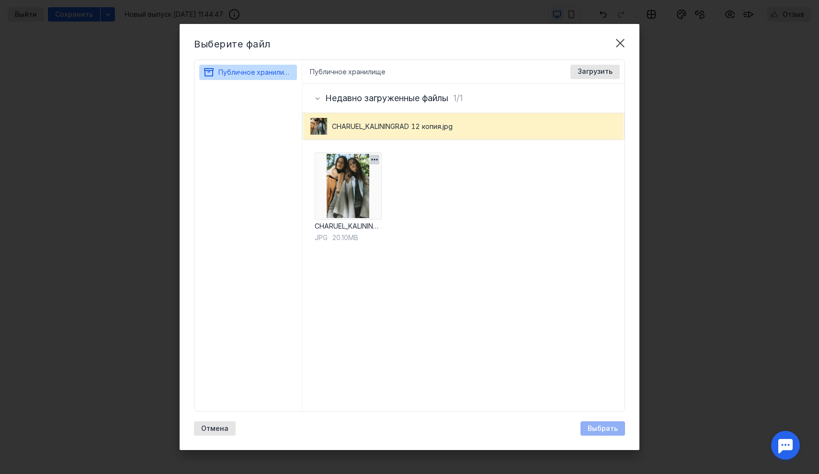
click at [356, 184] on img at bounding box center [348, 185] width 67 height 67
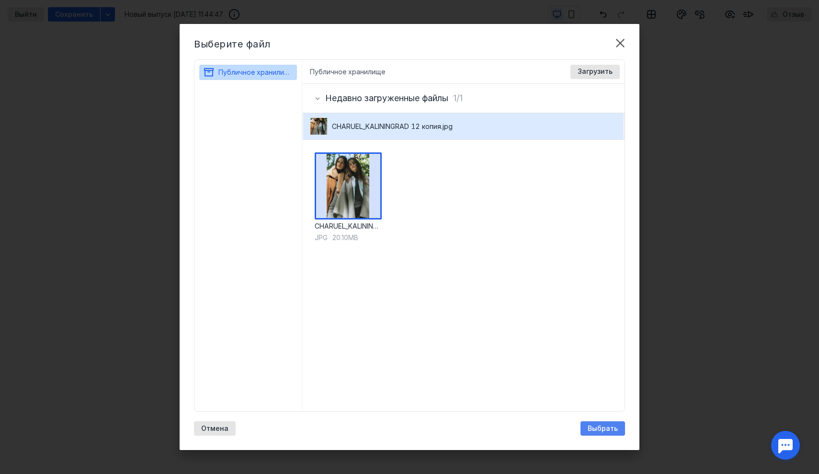
click at [617, 425] on span "Выбрать" at bounding box center [603, 429] width 30 height 8
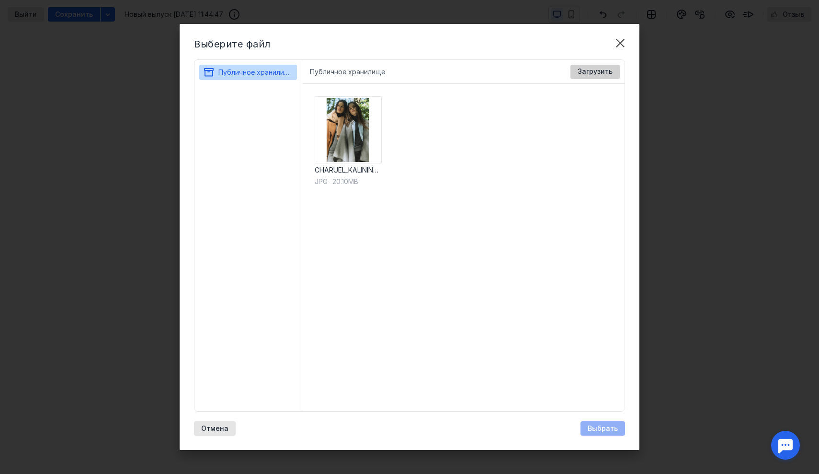
click at [602, 68] on span "Загрузить" at bounding box center [595, 72] width 35 height 8
click at [597, 69] on span "Загрузить" at bounding box center [595, 72] width 35 height 8
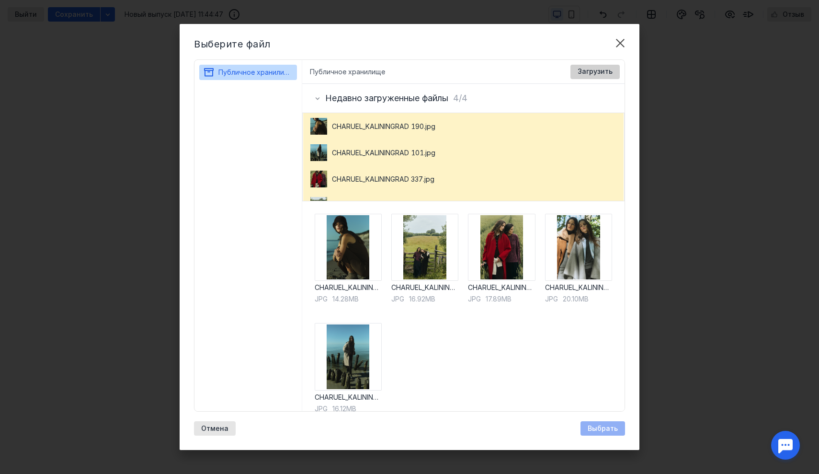
click at [586, 75] on span "Загрузить" at bounding box center [595, 72] width 35 height 8
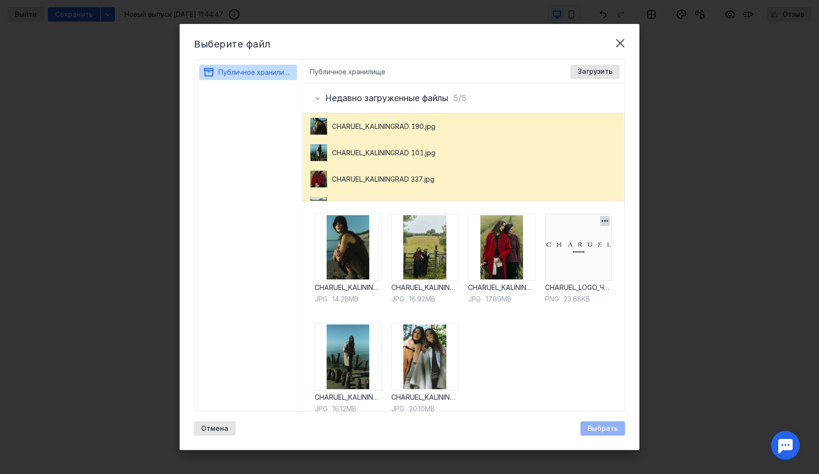
click at [587, 273] on img at bounding box center [578, 247] width 67 height 67
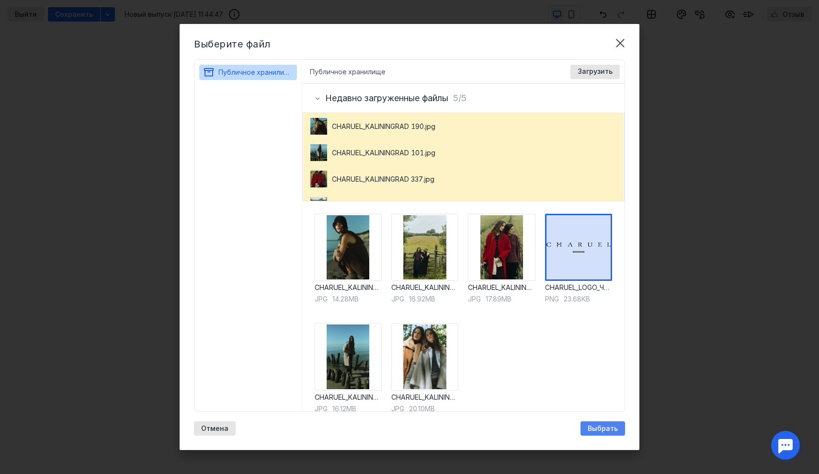
click at [607, 435] on div "Выбрать" at bounding box center [603, 428] width 45 height 14
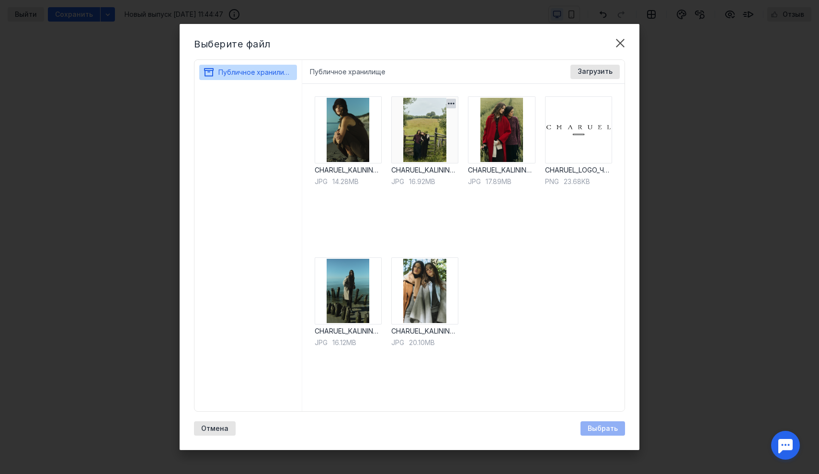
click at [425, 144] on img at bounding box center [424, 129] width 67 height 67
click at [608, 430] on span "Выбрать" at bounding box center [603, 429] width 30 height 8
click at [506, 154] on img at bounding box center [501, 129] width 67 height 67
click at [617, 431] on span "Выбрать" at bounding box center [603, 429] width 30 height 8
click at [435, 143] on img at bounding box center [424, 129] width 67 height 67
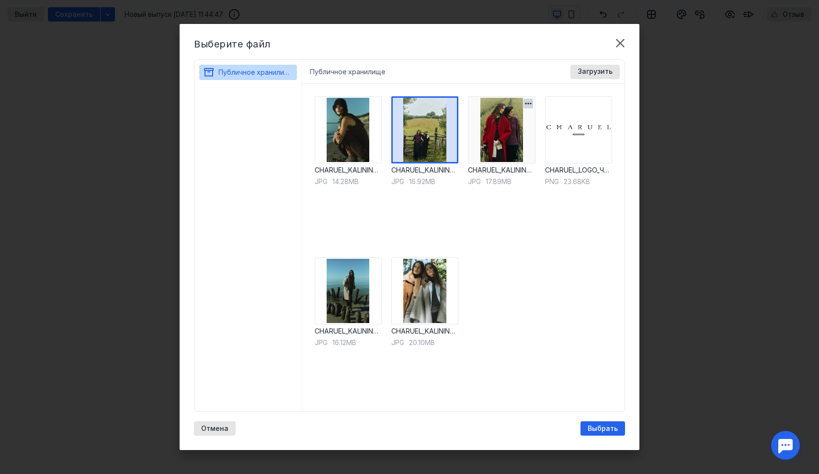
click at [483, 141] on img at bounding box center [501, 129] width 67 height 67
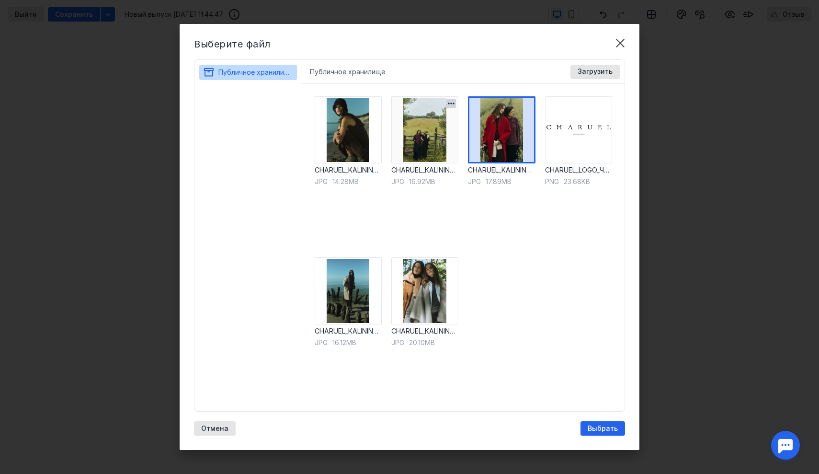
click at [433, 143] on img at bounding box center [424, 129] width 67 height 67
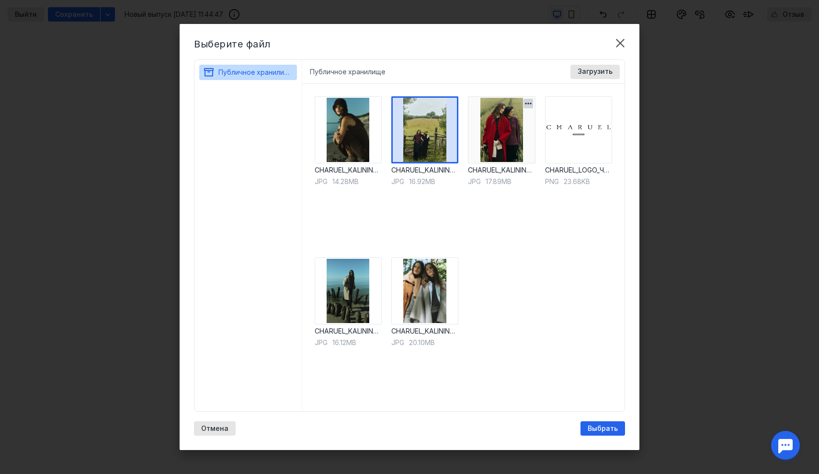
click at [511, 155] on img at bounding box center [501, 129] width 67 height 67
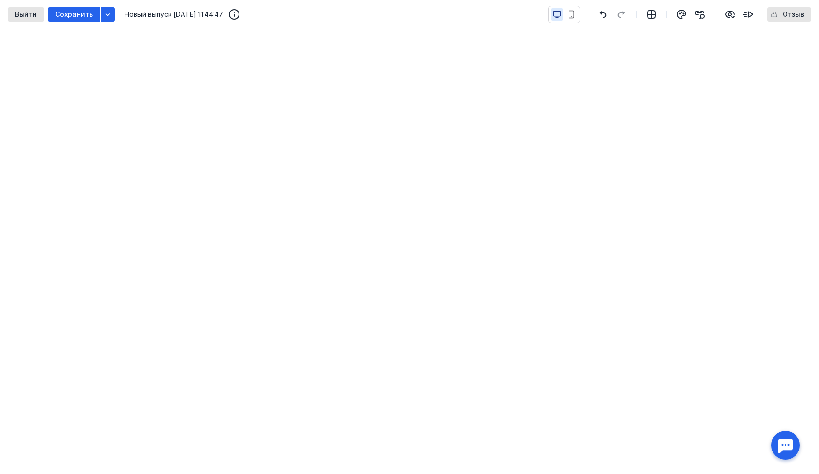
scroll to position [114, 0]
click at [647, 18] on icon "button" at bounding box center [651, 14] width 11 height 11
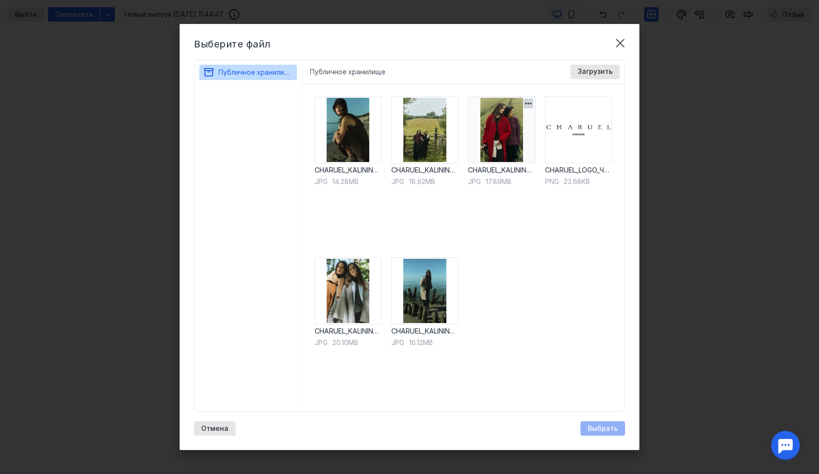
click at [492, 138] on img at bounding box center [501, 129] width 67 height 67
click at [593, 432] on span "Выбрать" at bounding box center [603, 429] width 30 height 8
click at [351, 294] on img at bounding box center [348, 290] width 67 height 67
click at [600, 431] on span "Выбрать" at bounding box center [603, 429] width 30 height 8
click at [362, 296] on img at bounding box center [348, 290] width 67 height 67
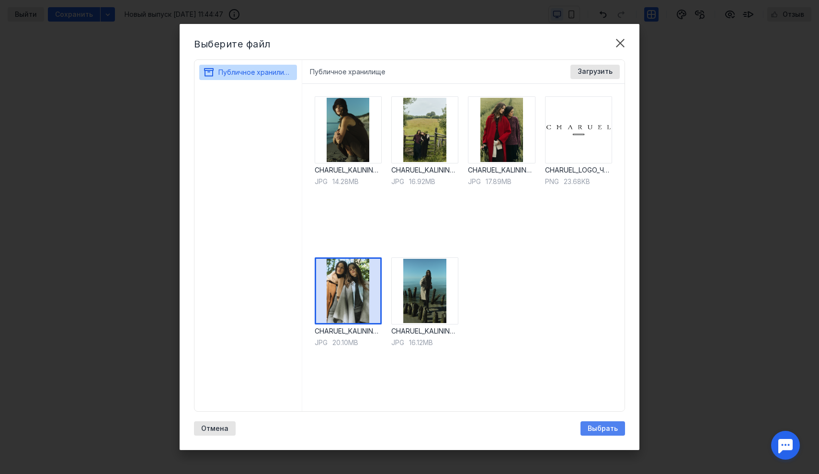
click at [592, 423] on div "Выбрать" at bounding box center [603, 428] width 45 height 14
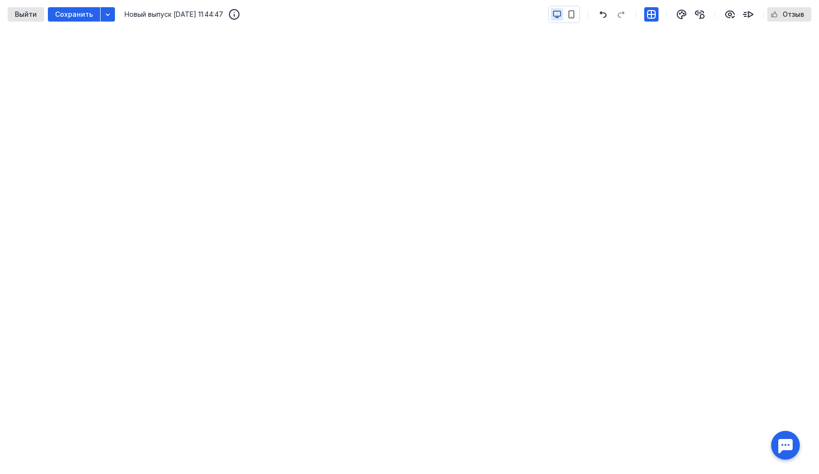
scroll to position [158, 0]
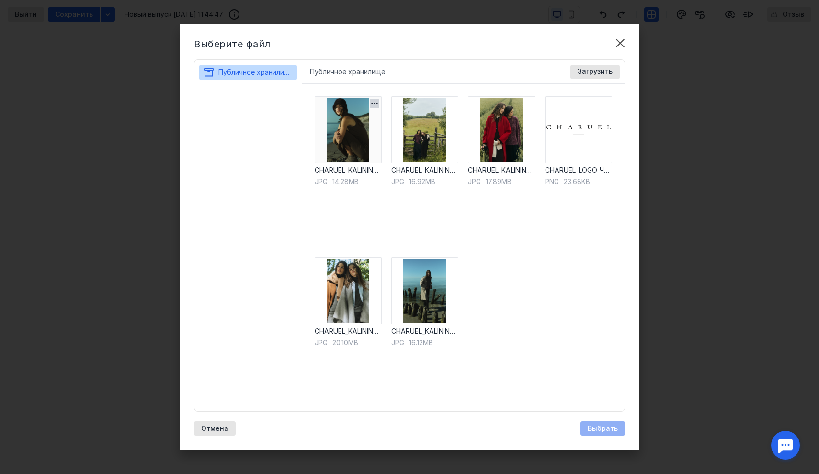
click at [362, 150] on img at bounding box center [348, 129] width 67 height 67
click at [421, 302] on img at bounding box center [424, 290] width 67 height 67
click at [610, 426] on span "Выбрать" at bounding box center [603, 429] width 30 height 8
click at [506, 140] on img at bounding box center [501, 129] width 67 height 67
click at [605, 423] on div "Выбрать" at bounding box center [603, 428] width 45 height 14
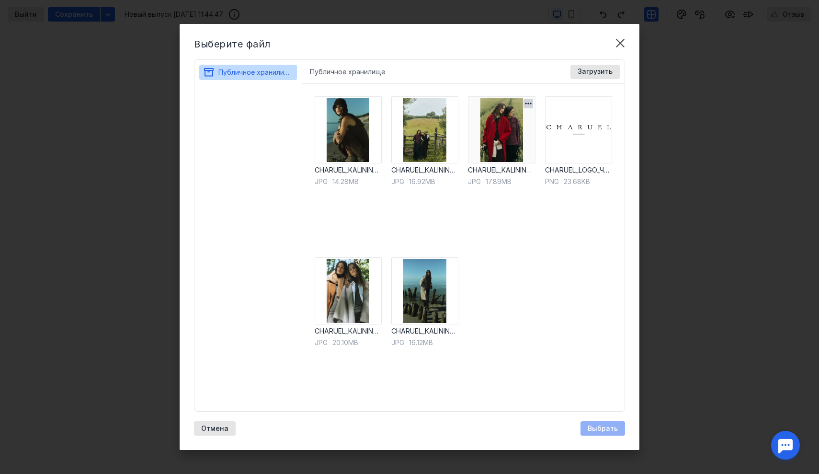
click at [488, 135] on img at bounding box center [501, 129] width 67 height 67
click at [606, 431] on span "Выбрать" at bounding box center [603, 429] width 30 height 8
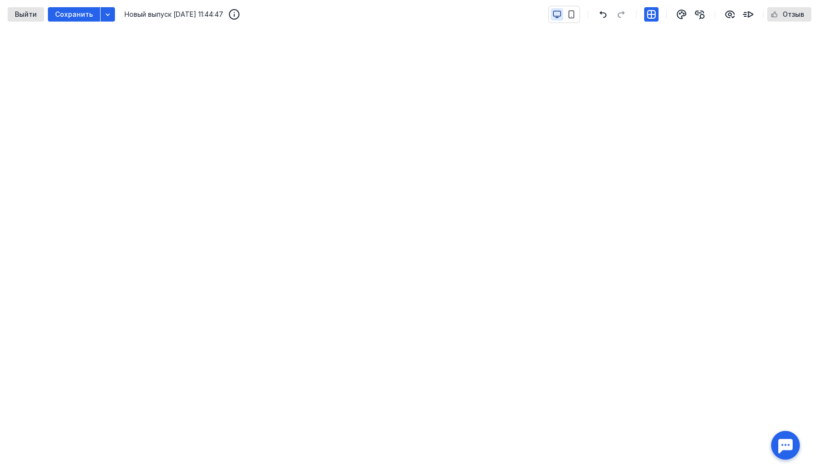
scroll to position [152, 0]
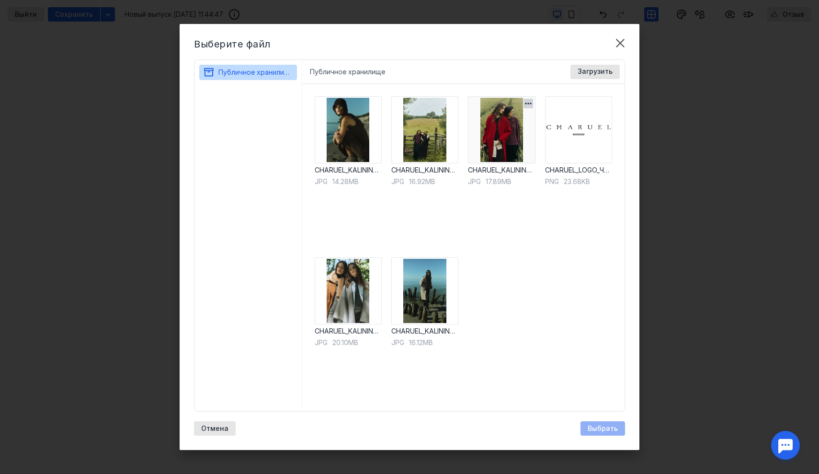
click at [489, 131] on img at bounding box center [501, 129] width 67 height 67
click at [592, 429] on span "Выбрать" at bounding box center [603, 429] width 30 height 8
click at [355, 138] on img at bounding box center [348, 129] width 67 height 67
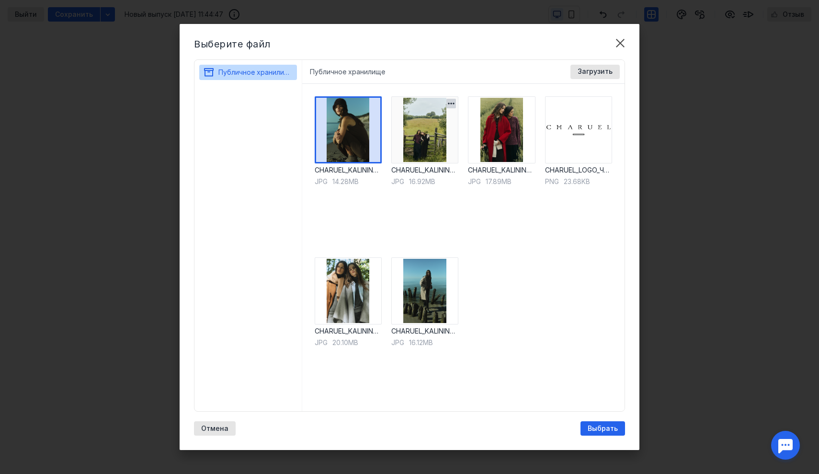
click at [427, 139] on img at bounding box center [424, 129] width 67 height 67
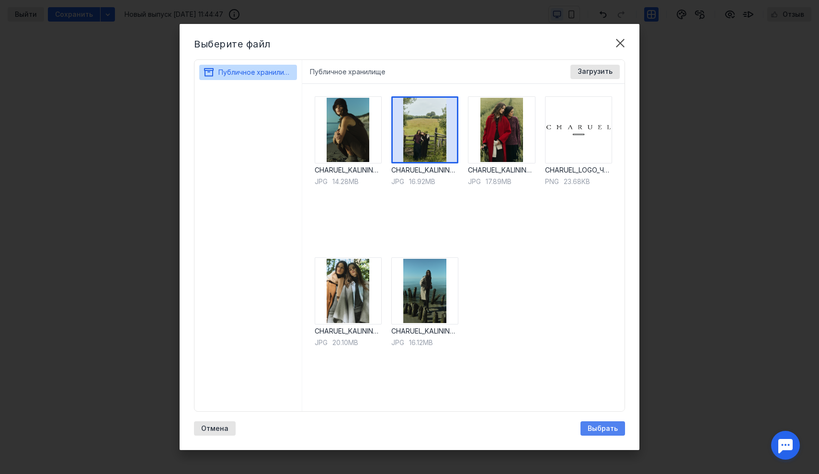
click at [607, 427] on span "Выбрать" at bounding box center [603, 429] width 30 height 8
click at [357, 112] on img at bounding box center [348, 129] width 67 height 67
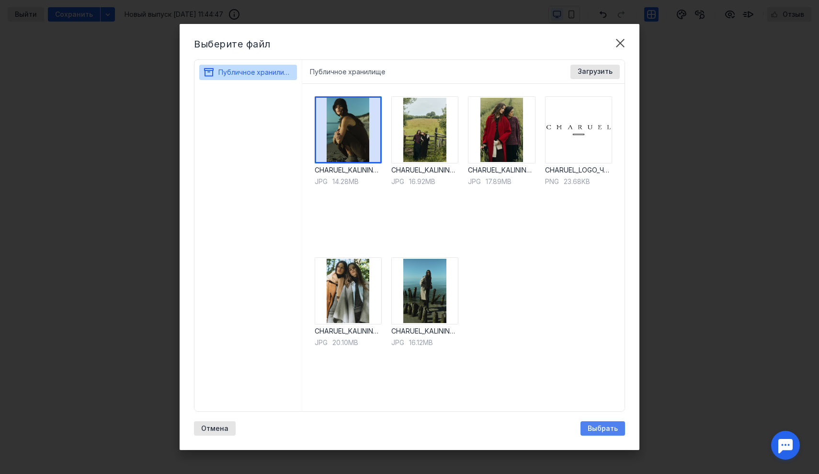
click at [616, 428] on span "Выбрать" at bounding box center [603, 429] width 30 height 8
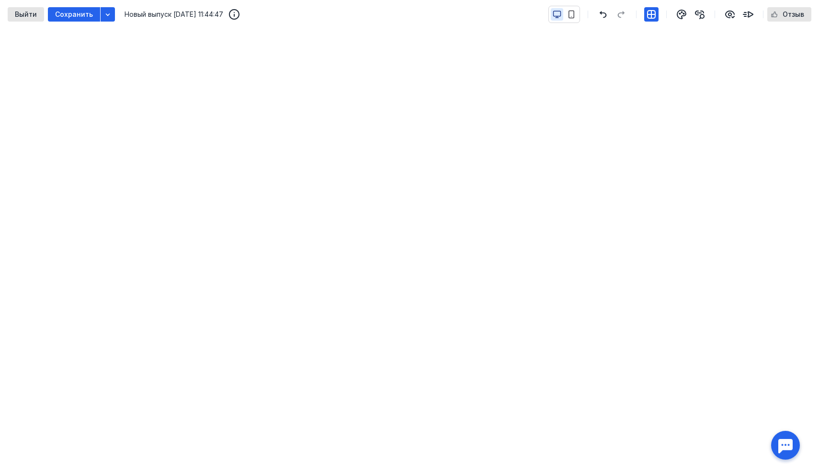
click at [648, 25] on div "Выйти Сохранить Новый выпуск [DATE] 11:44:47 Отзыв" at bounding box center [409, 14] width 819 height 29
click at [649, 13] on icon "button" at bounding box center [652, 15] width 8 height 8
click at [571, 10] on icon "button" at bounding box center [571, 14] width 9 height 9
click at [555, 17] on icon "button" at bounding box center [557, 14] width 9 height 9
click at [573, 21] on div at bounding box center [565, 14] width 32 height 17
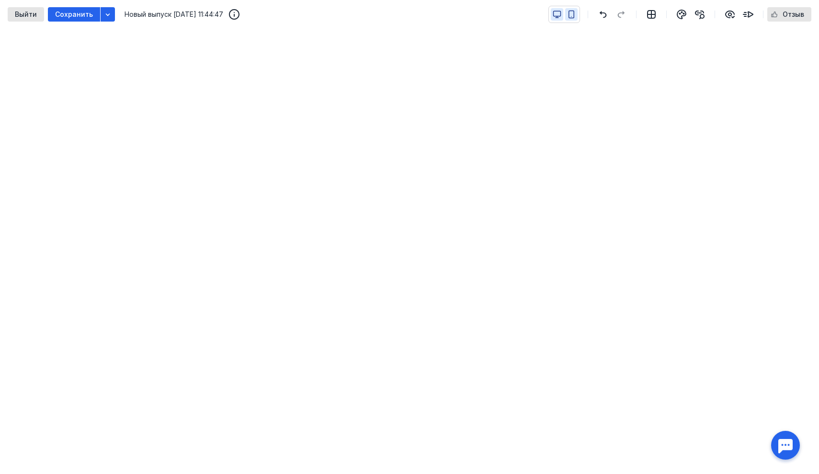
click at [572, 15] on icon "button" at bounding box center [571, 14] width 9 height 9
click at [555, 17] on icon "button" at bounding box center [557, 14] width 9 height 9
click at [579, 19] on div at bounding box center [565, 14] width 32 height 17
click at [575, 14] on icon "button" at bounding box center [571, 14] width 9 height 9
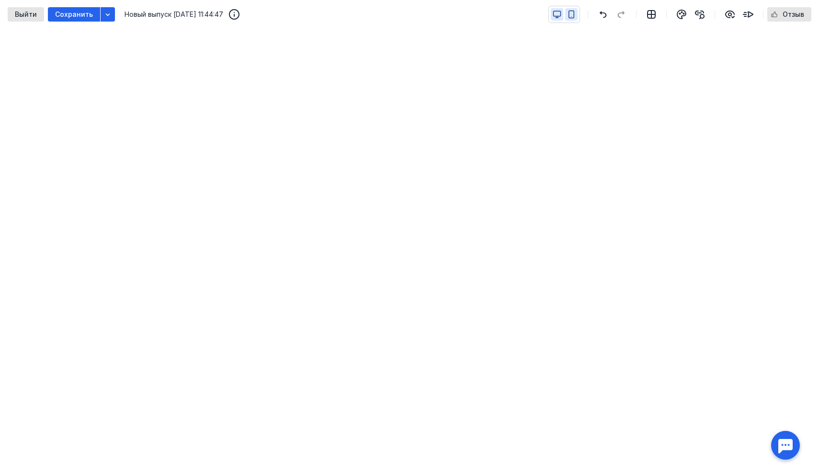
click at [561, 11] on icon "button" at bounding box center [557, 13] width 7 height 5
click at [80, 14] on span "Сохранить" at bounding box center [74, 15] width 38 height 8
click at [24, 18] on div "Выйти" at bounding box center [26, 14] width 36 height 14
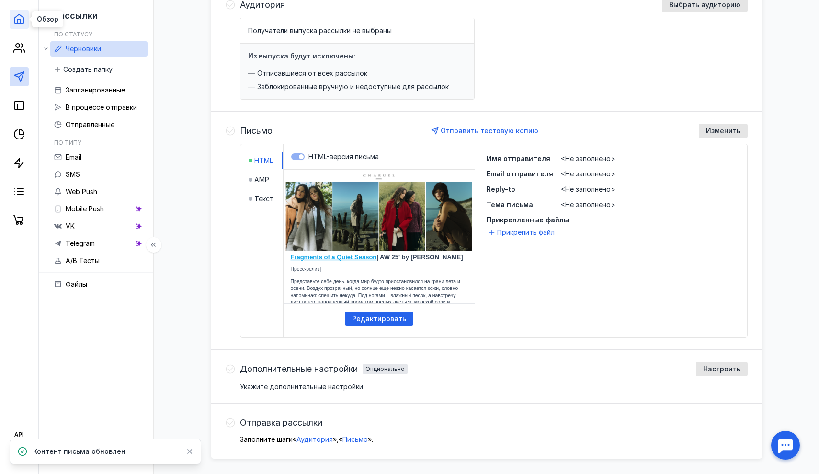
click at [22, 22] on icon at bounding box center [18, 18] width 11 height 11
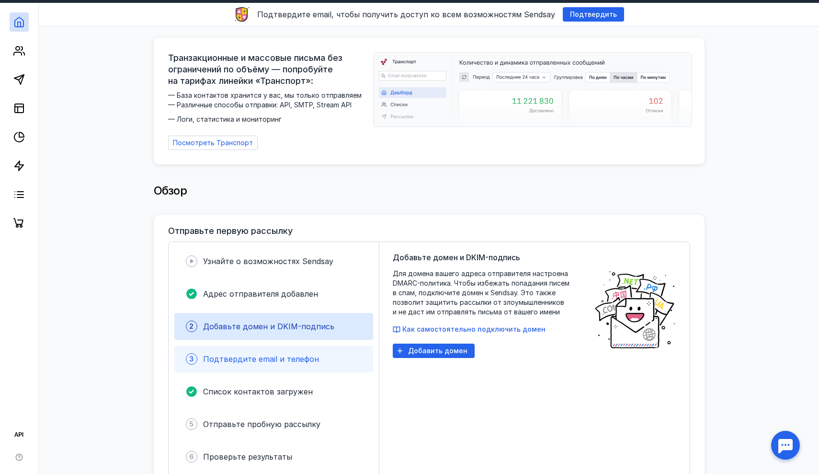
scroll to position [27, 0]
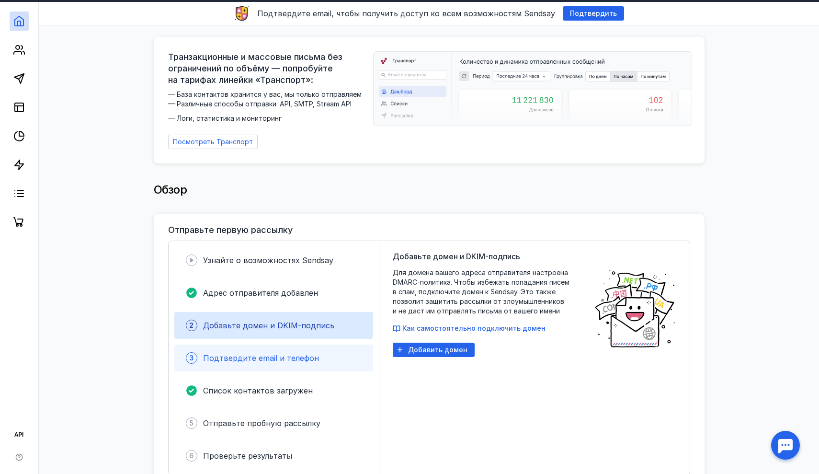
click at [258, 345] on div "3 Подтвердите email и телефон" at bounding box center [273, 358] width 199 height 27
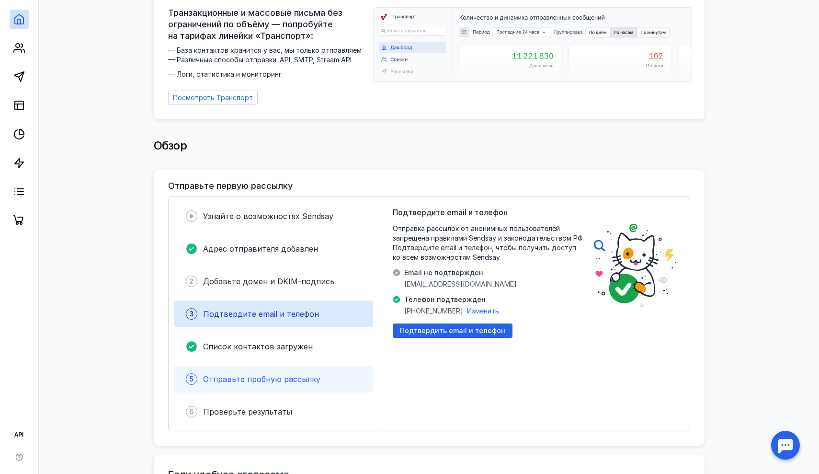
scroll to position [71, 0]
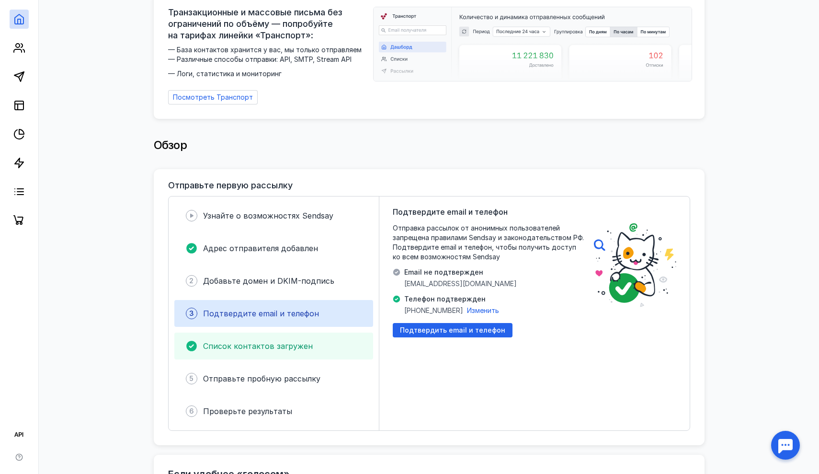
click at [259, 346] on div "Список контактов загружен" at bounding box center [258, 345] width 110 height 11
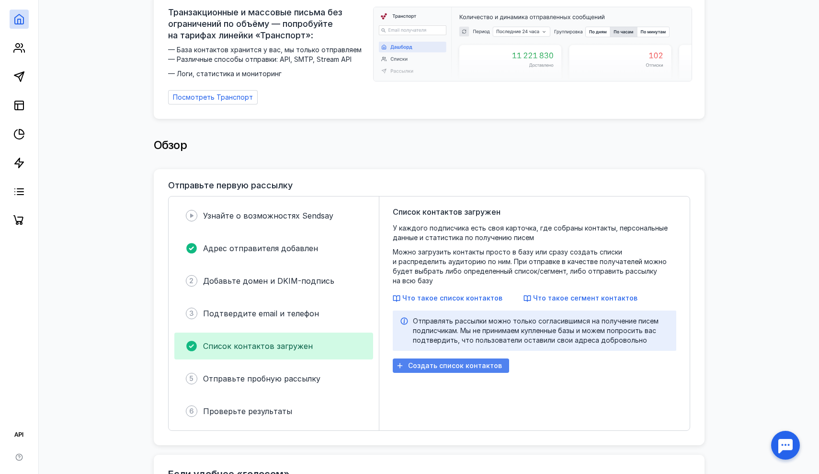
click at [467, 362] on span "Создать список контактов" at bounding box center [455, 366] width 94 height 8
click at [473, 362] on span "Создать список контактов" at bounding box center [455, 366] width 94 height 8
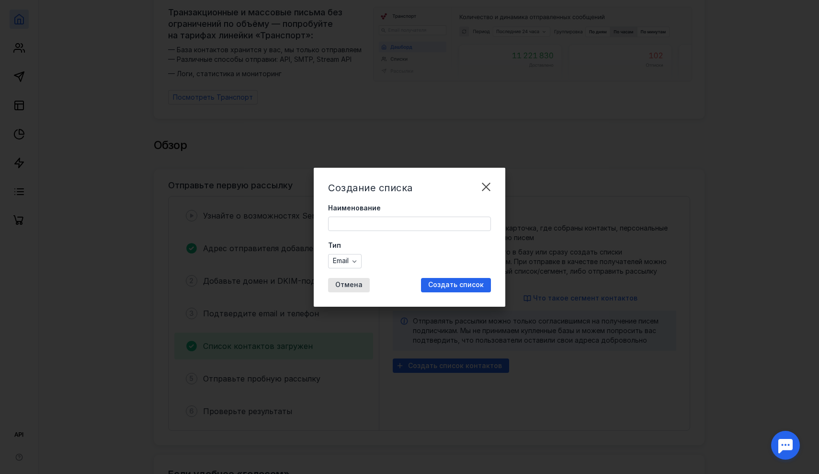
click at [400, 223] on input "Наименование" at bounding box center [410, 223] width 162 height 13
type input "Медиа"
click at [461, 283] on span "Создать список" at bounding box center [456, 285] width 56 height 8
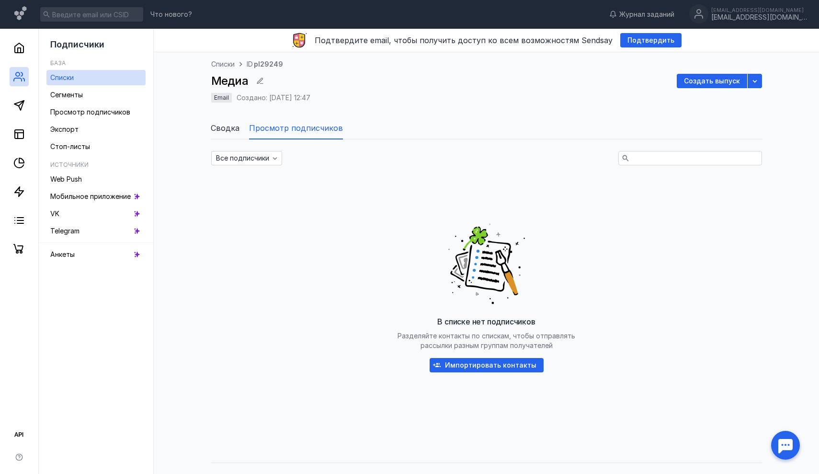
click at [233, 129] on span "Сводка" at bounding box center [225, 127] width 29 height 11
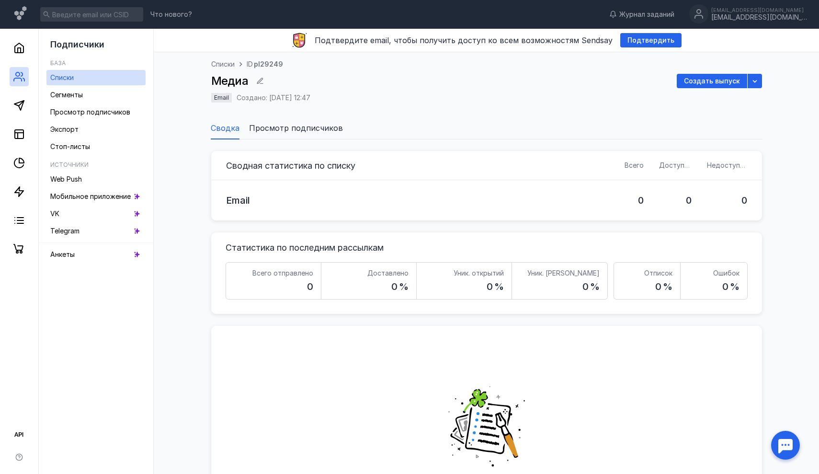
click at [274, 129] on span "Просмотр подписчиков" at bounding box center [296, 127] width 94 height 11
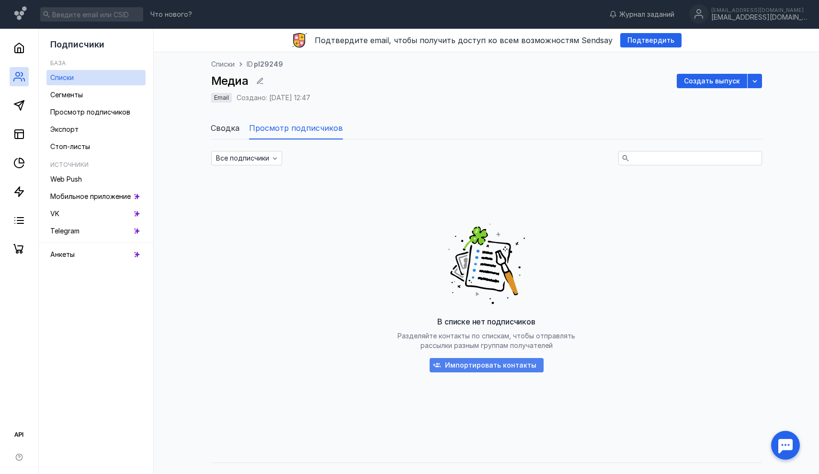
click at [477, 363] on span "Импортировать контакты" at bounding box center [491, 365] width 92 height 8
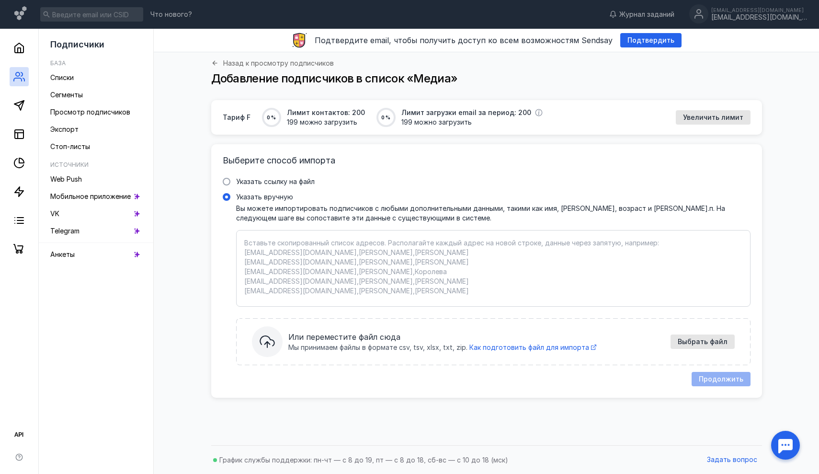
click at [270, 246] on textarea "Указать вручную Вы можете импортировать подписчиков с любыми дополнительными да…" at bounding box center [493, 268] width 498 height 60
click at [227, 181] on span at bounding box center [227, 182] width 8 height 8
click at [0, 0] on input "Указать ссылку на файл" at bounding box center [0, 0] width 0 height 0
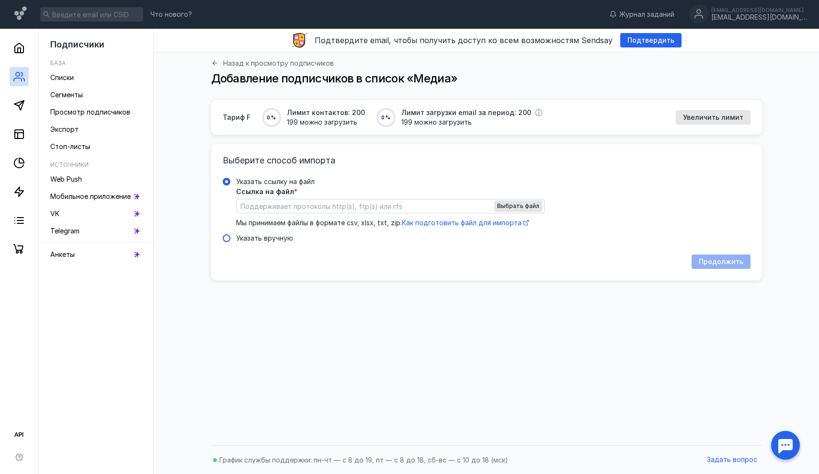
click at [227, 238] on span at bounding box center [227, 238] width 8 height 8
click at [0, 0] on input "Указать вручную" at bounding box center [0, 0] width 0 height 0
